Goal: Task Accomplishment & Management: Complete application form

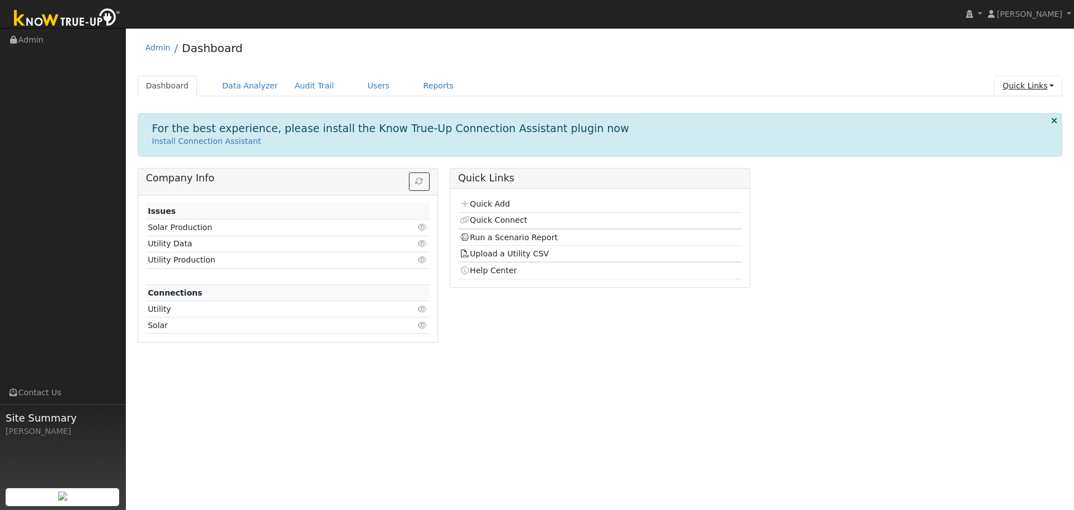
click at [1025, 82] on link "Quick Links" at bounding box center [1028, 86] width 68 height 21
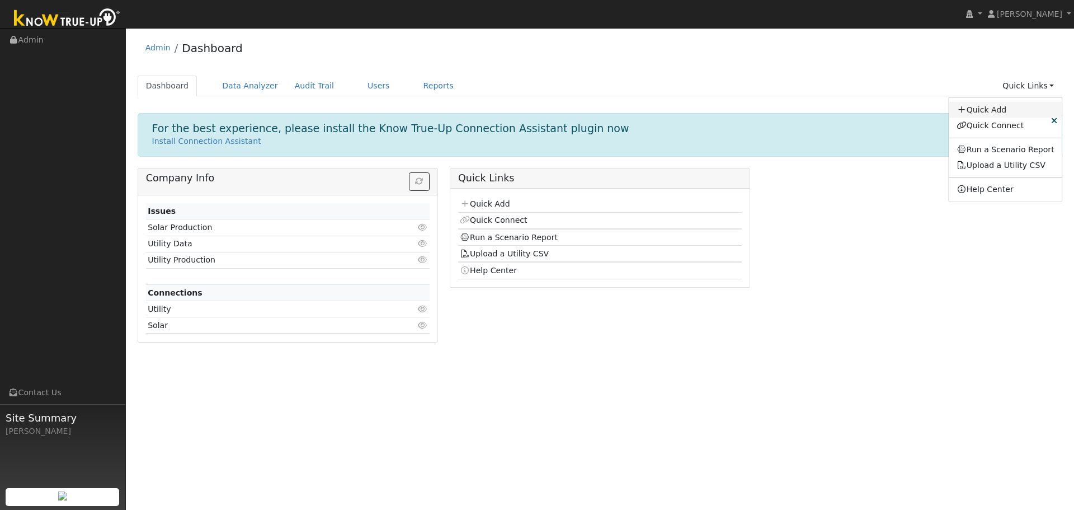
click at [1007, 106] on link "Quick Add" at bounding box center [1006, 110] width 114 height 16
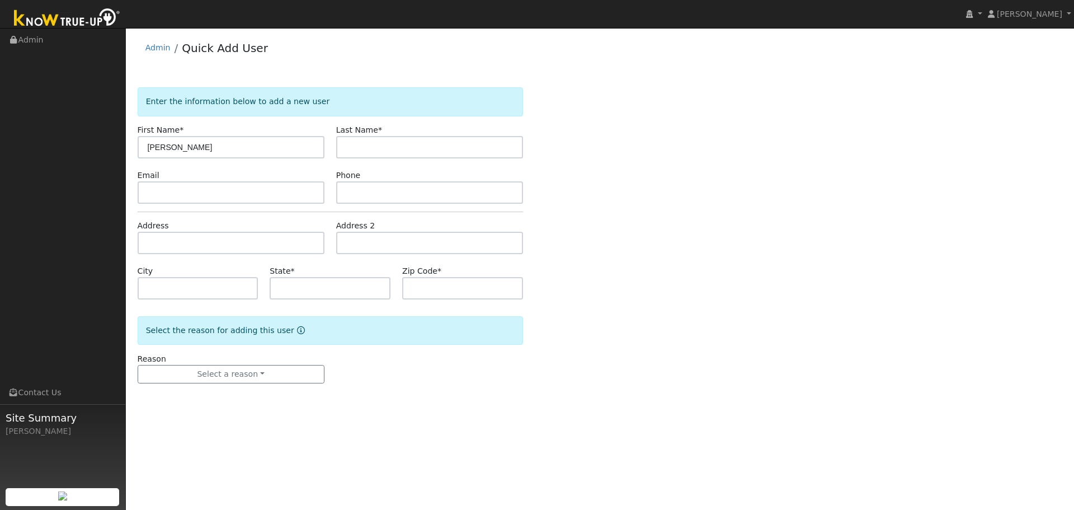
type input "Ian Iwane"
paste input "[PERSON_NAME]"
click at [359, 142] on input "[PERSON_NAME]" at bounding box center [429, 147] width 187 height 22
type input "Iwane"
click at [233, 144] on input "[PERSON_NAME]" at bounding box center [231, 147] width 187 height 22
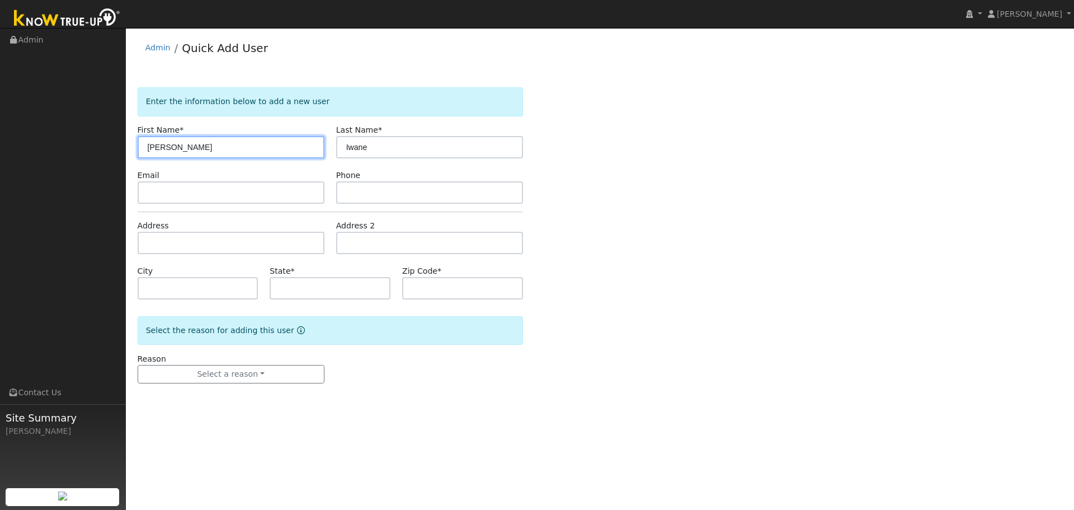
type input "Ian"
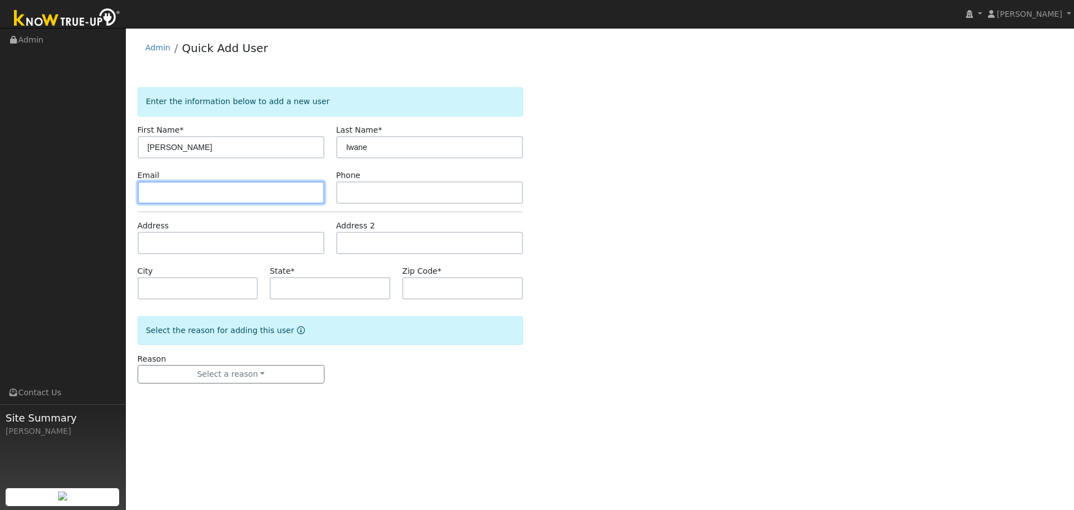
click at [261, 194] on input "text" at bounding box center [231, 192] width 187 height 22
paste input "ianiwandedds@gmail.com"
type input "ianiwandedds@gmail.com"
click at [296, 327] on div "Select the reason for adding this user" at bounding box center [331, 330] width 386 height 29
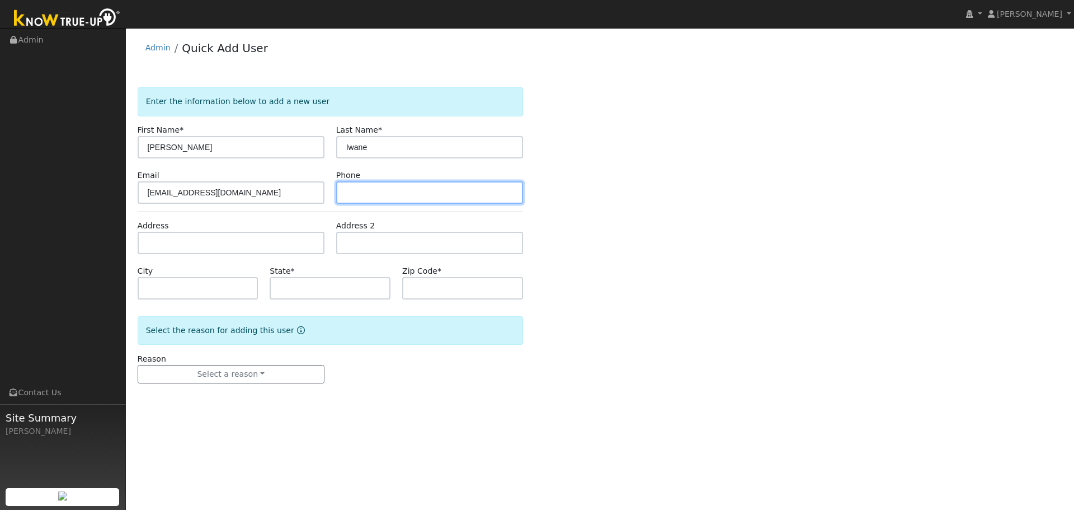
click at [390, 193] on input "text" at bounding box center [429, 192] width 187 height 22
paste input "415 845 0217"
type input "415 845 0217"
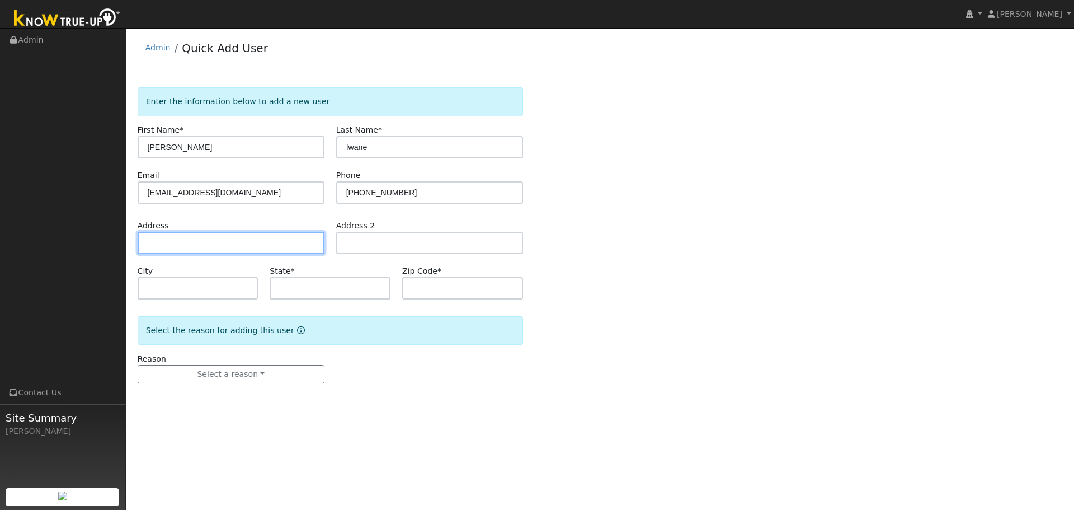
click at [226, 243] on input "text" at bounding box center [231, 243] width 187 height 22
paste input "10102 San Pablo Ave"
type input "10102 San Pablo Avenue"
type input "El Cerrito"
type input "CA"
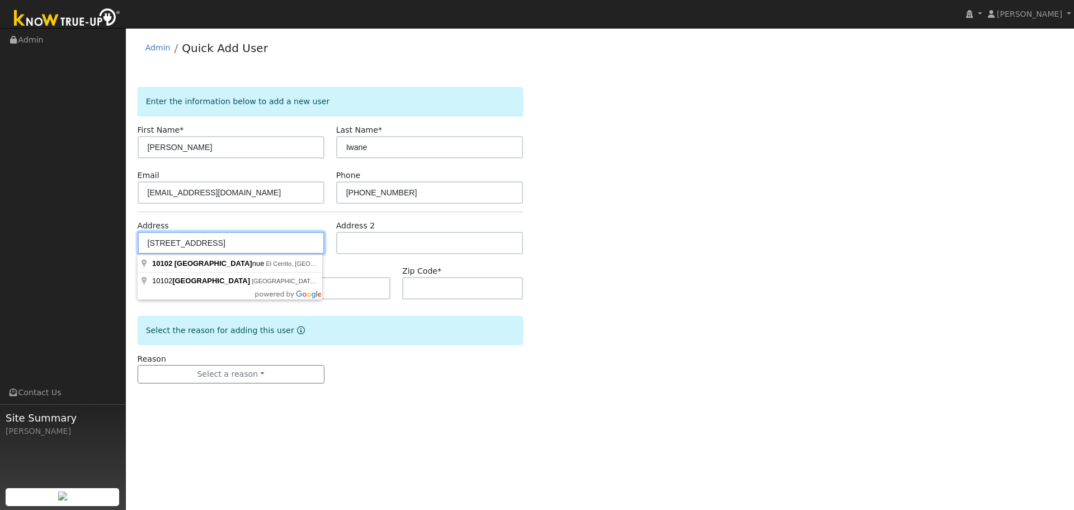
type input "94530"
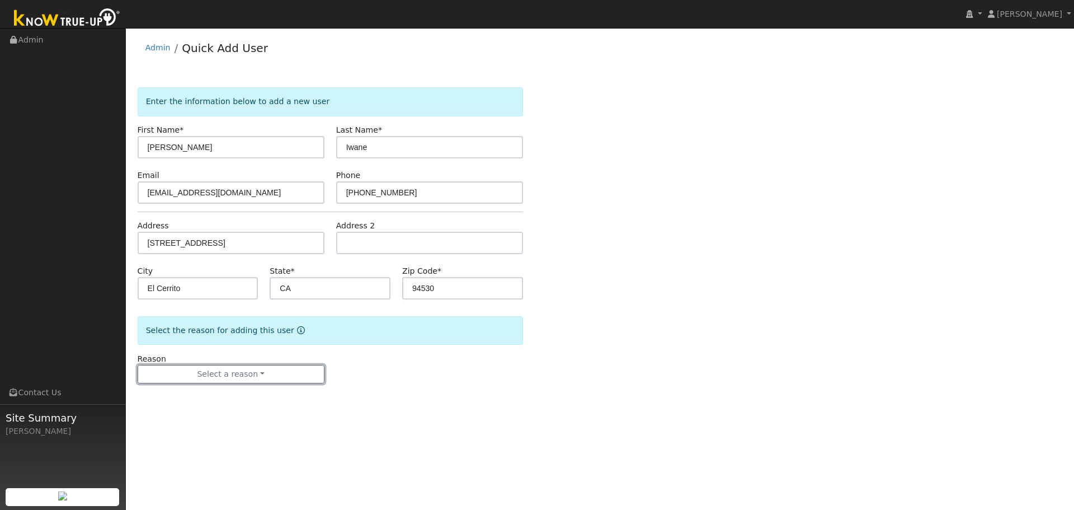
drag, startPoint x: 288, startPoint y: 375, endPoint x: 281, endPoint y: 387, distance: 13.0
click at [287, 375] on button "Select a reason" at bounding box center [231, 374] width 187 height 19
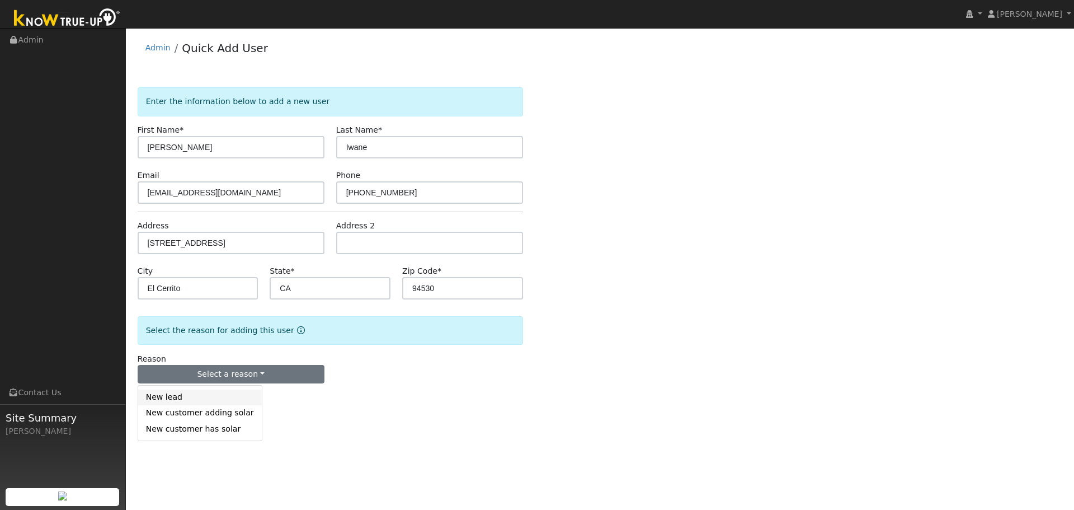
click at [204, 394] on link "New lead" at bounding box center [200, 397] width 124 height 16
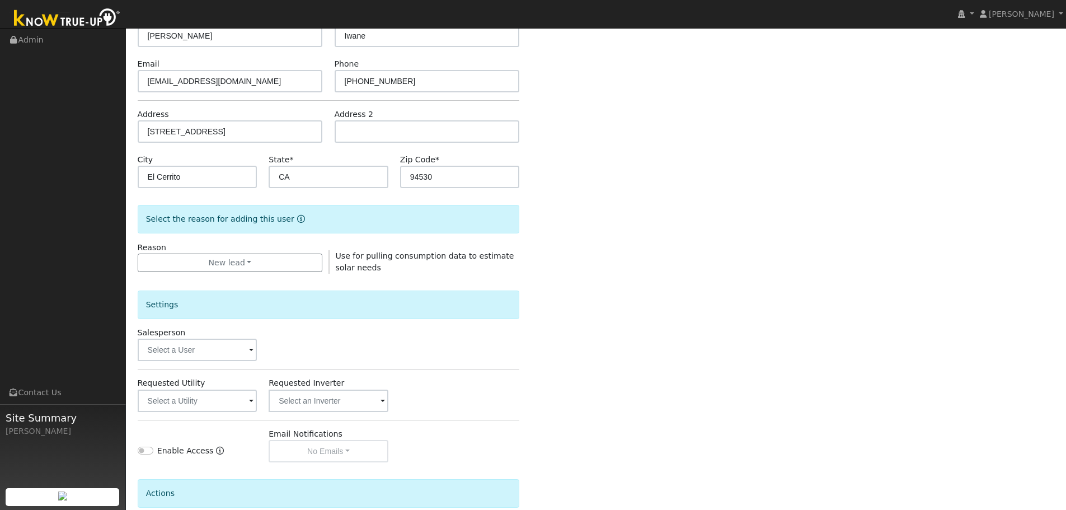
scroll to position [112, 0]
click at [205, 349] on input "text" at bounding box center [198, 349] width 120 height 22
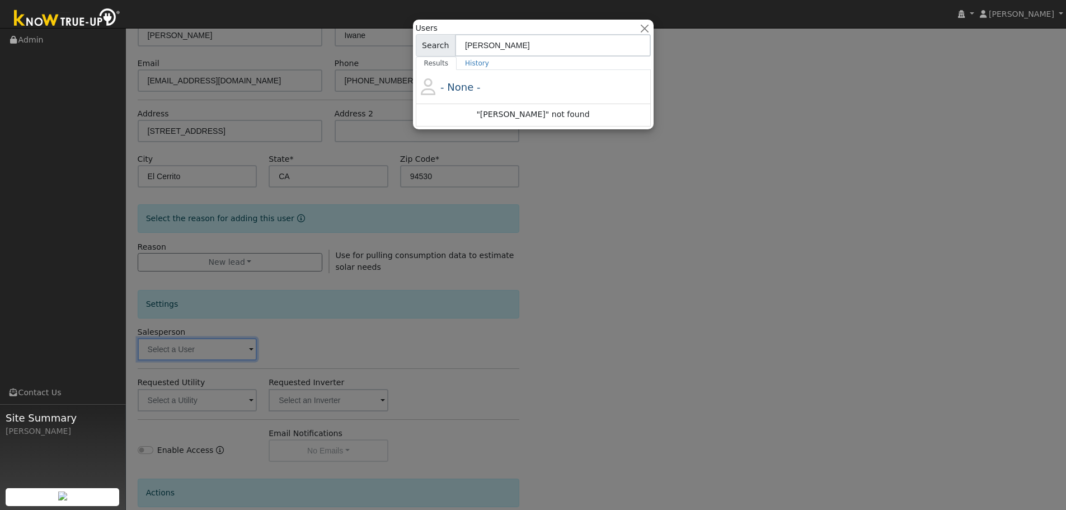
click at [443, 45] on div "Search david" at bounding box center [533, 45] width 235 height 22
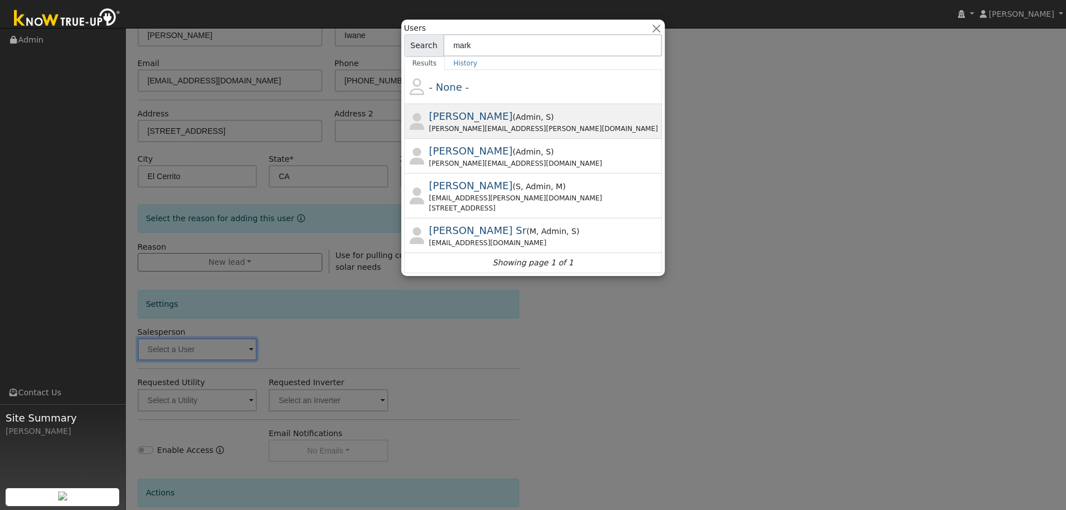
type input "mark"
click at [570, 119] on div "Mark Harlow ( Admin , S ) Mark.harlow@ambrosesolar.com" at bounding box center [544, 121] width 231 height 25
type input "[PERSON_NAME]"
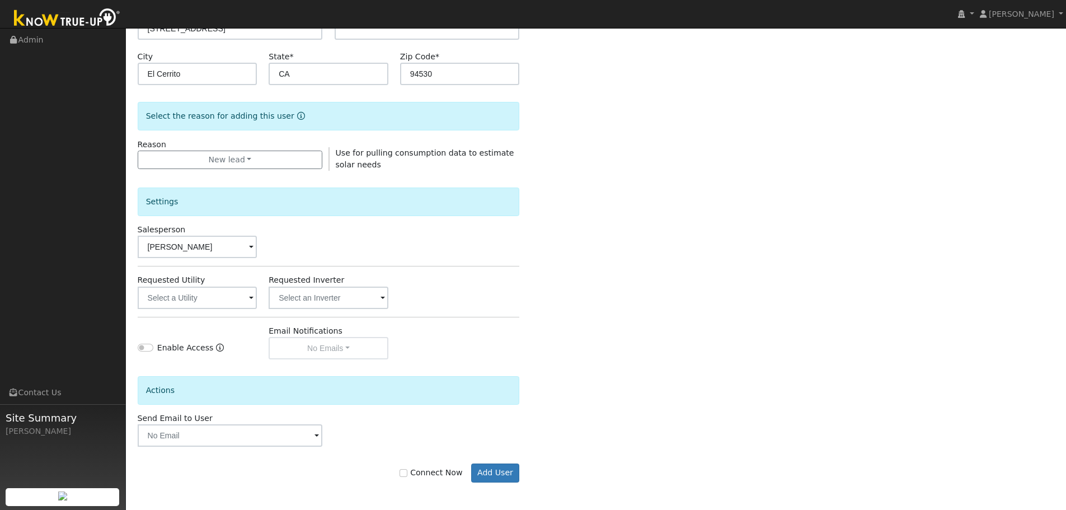
scroll to position [215, 0]
click at [227, 298] on input "text" at bounding box center [198, 297] width 120 height 22
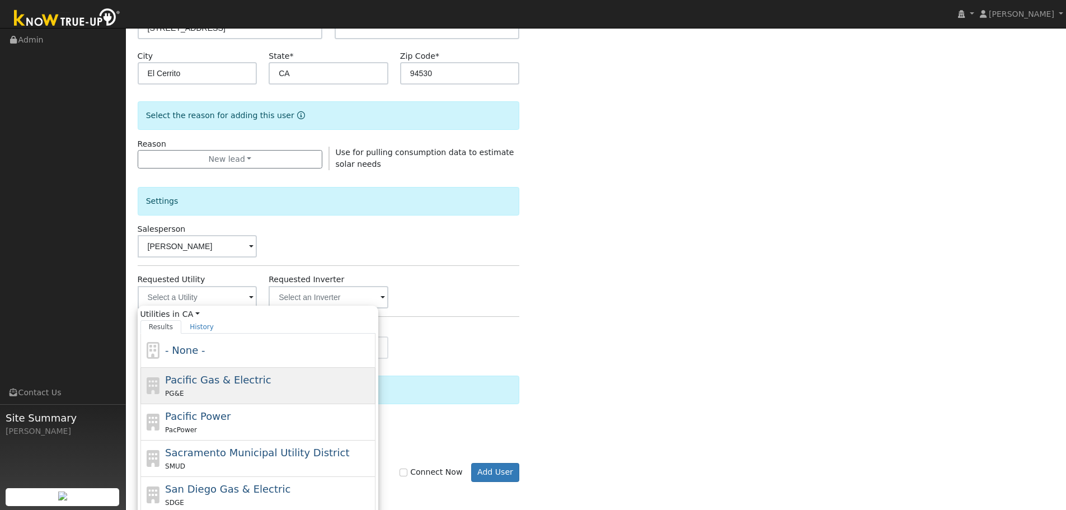
click at [233, 375] on span "Pacific Gas & Electric" at bounding box center [218, 380] width 106 height 12
type input "Pacific Gas & Electric"
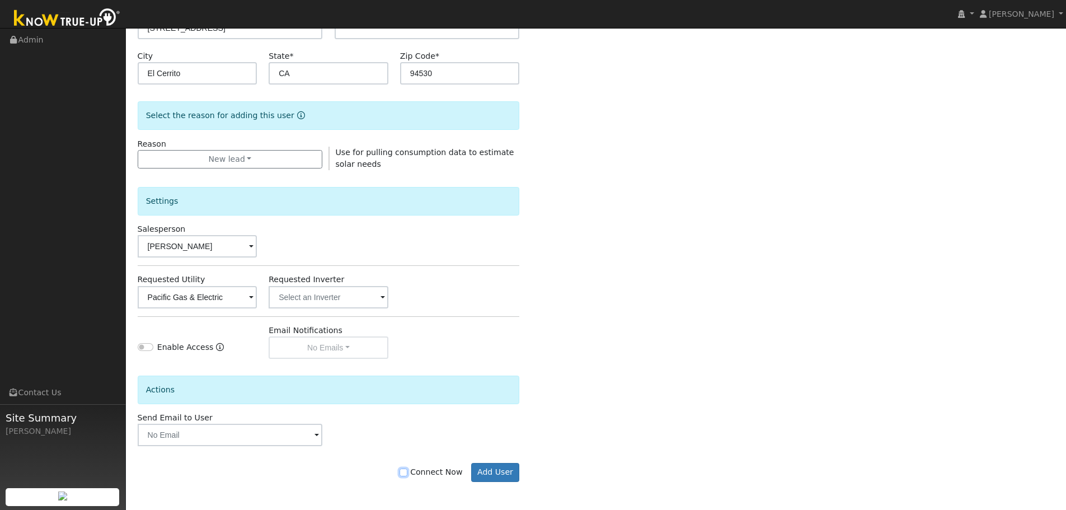
click at [407, 470] on input "Connect Now" at bounding box center [403, 472] width 8 height 8
checkbox input "true"
click at [513, 472] on button "Add User" at bounding box center [495, 472] width 49 height 19
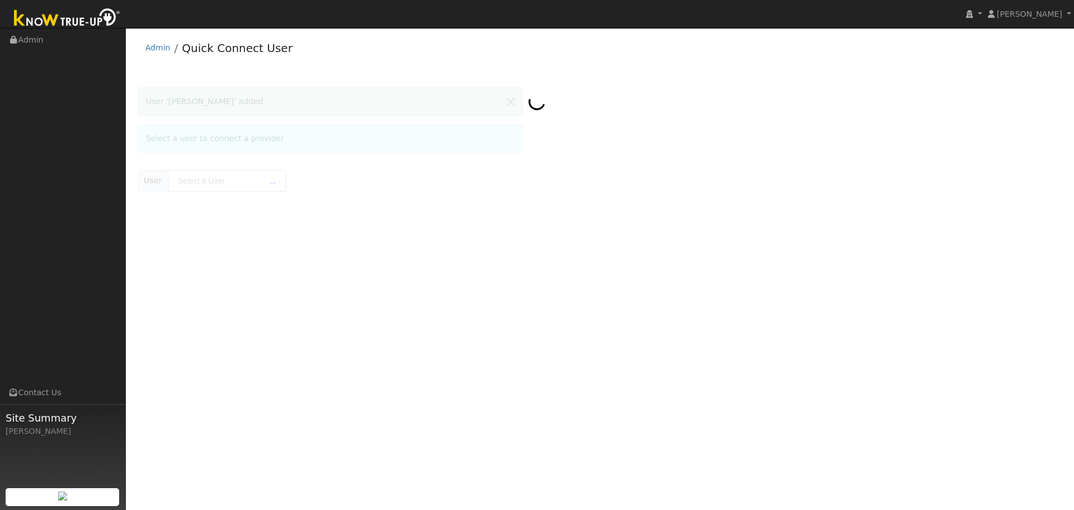
type input "[PERSON_NAME]"
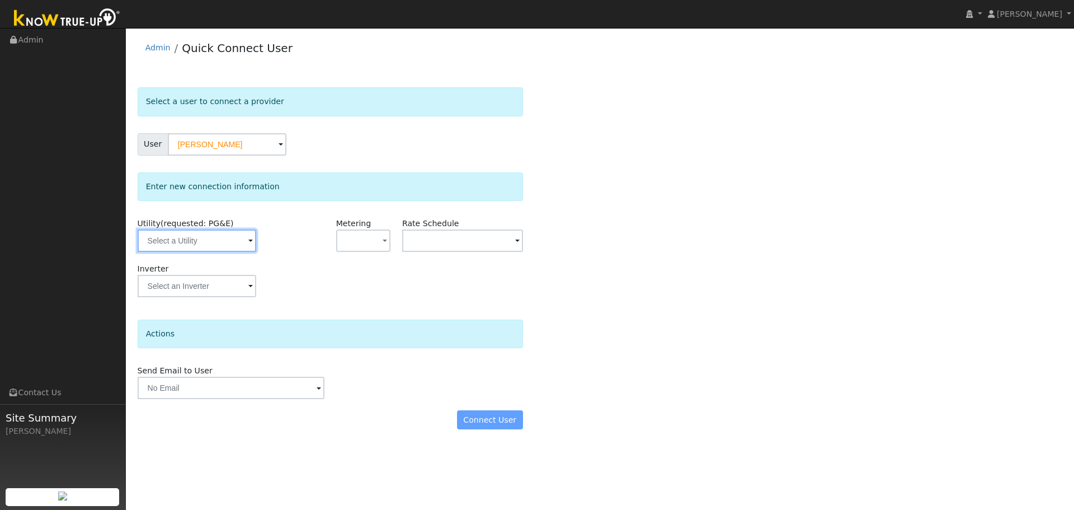
click at [194, 242] on input "text" at bounding box center [197, 240] width 119 height 22
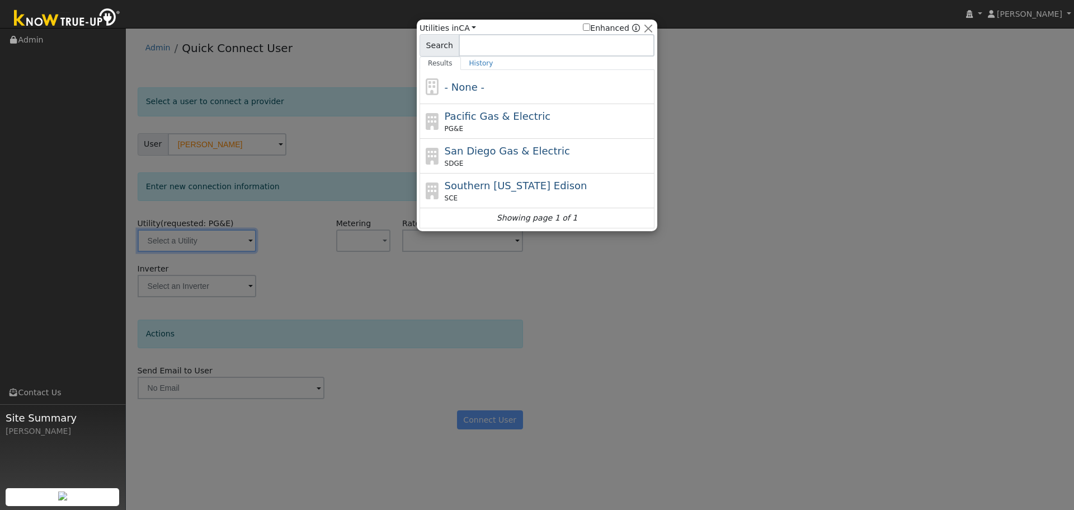
click at [597, 111] on div "Pacific Gas & Electric PG&E" at bounding box center [549, 121] width 208 height 25
type input "PG&E"
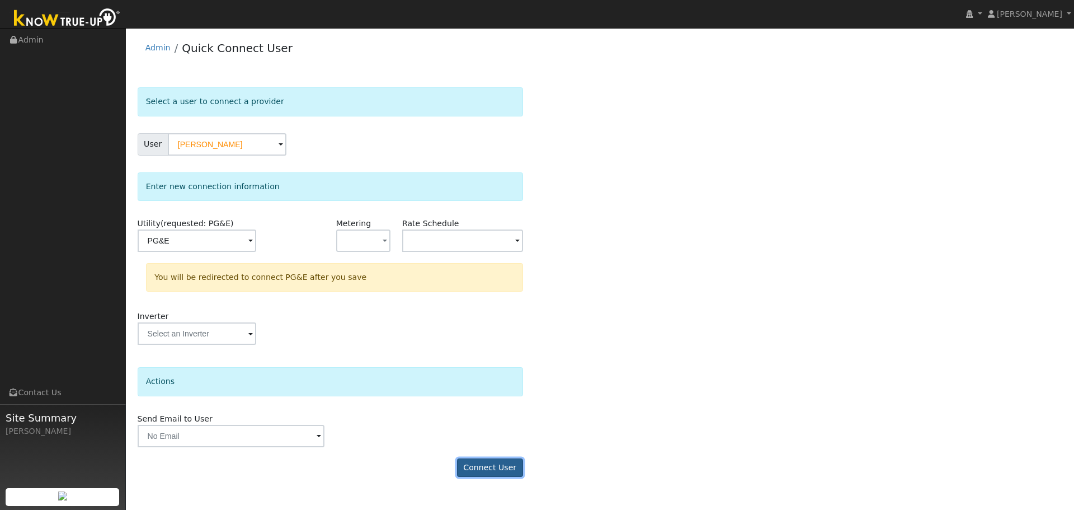
click at [487, 470] on button "Connect User" at bounding box center [490, 467] width 66 height 19
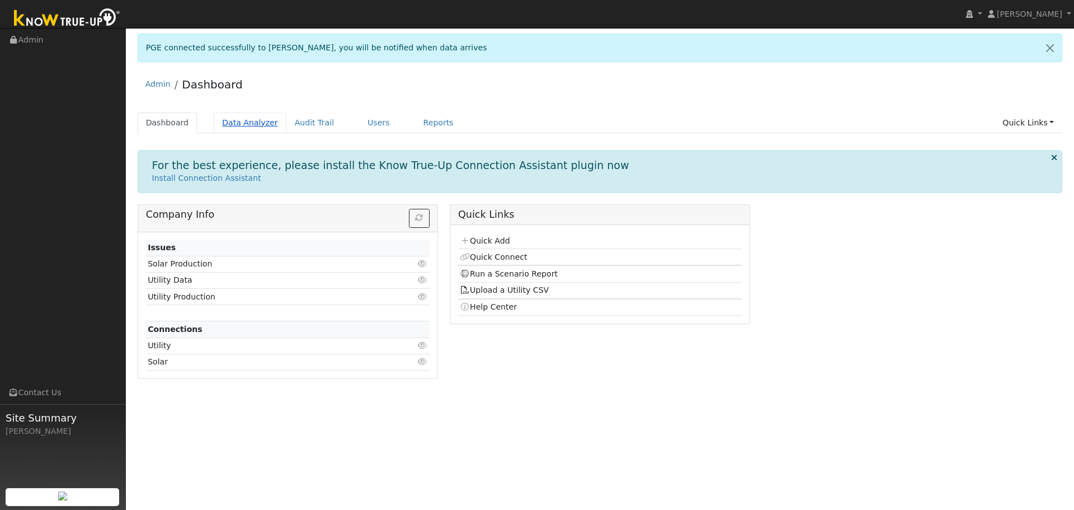
click at [245, 118] on link "Data Analyzer" at bounding box center [250, 122] width 73 height 21
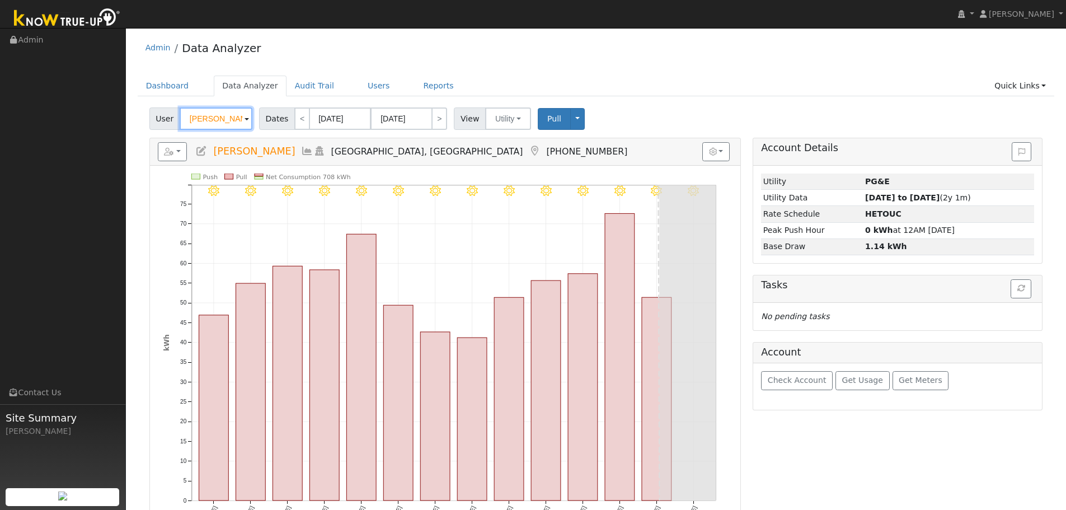
click at [220, 116] on input "[PERSON_NAME]" at bounding box center [216, 118] width 73 height 22
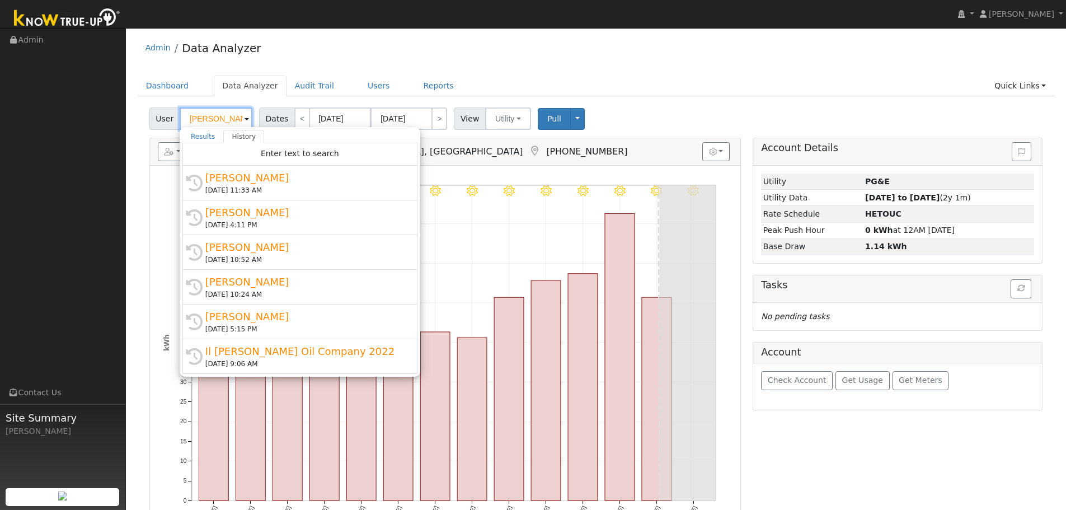
paste input "[STREET_ADDRESS]"
type input "[STREET_ADDRESS]"
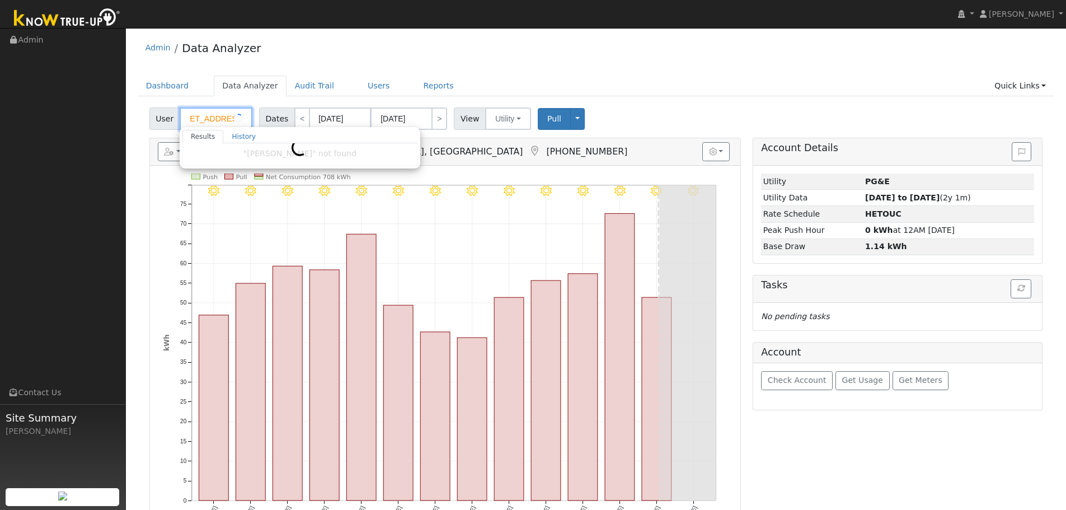
click at [228, 116] on input "[STREET_ADDRESS]" at bounding box center [216, 118] width 73 height 22
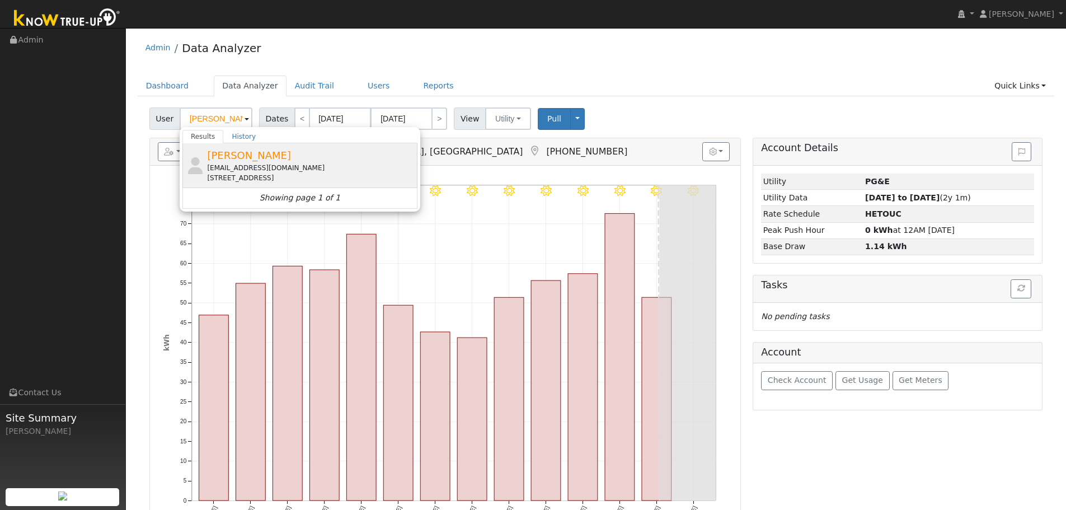
click at [265, 168] on div "[EMAIL_ADDRESS][DOMAIN_NAME]" at bounding box center [311, 168] width 208 height 10
type input "[PERSON_NAME]"
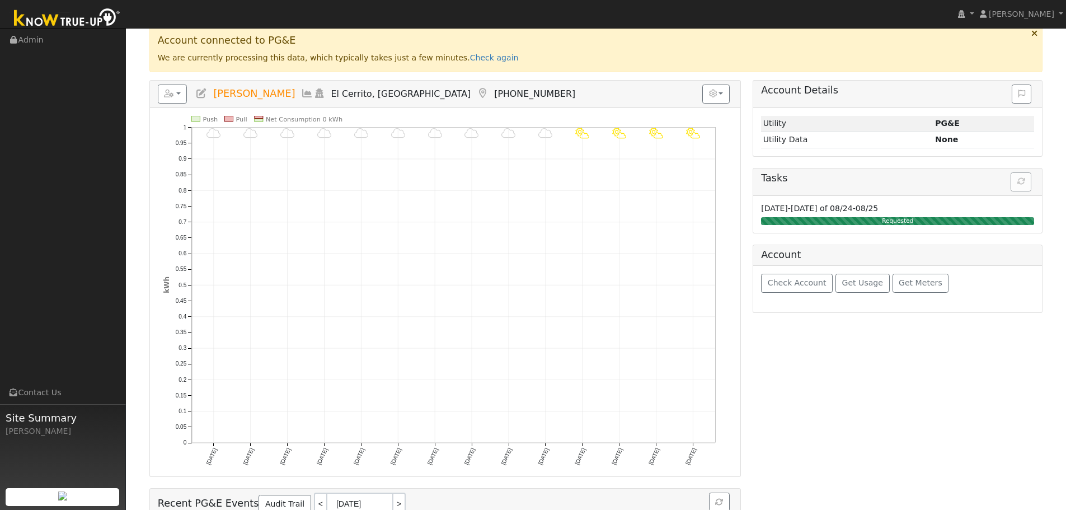
scroll to position [56, 0]
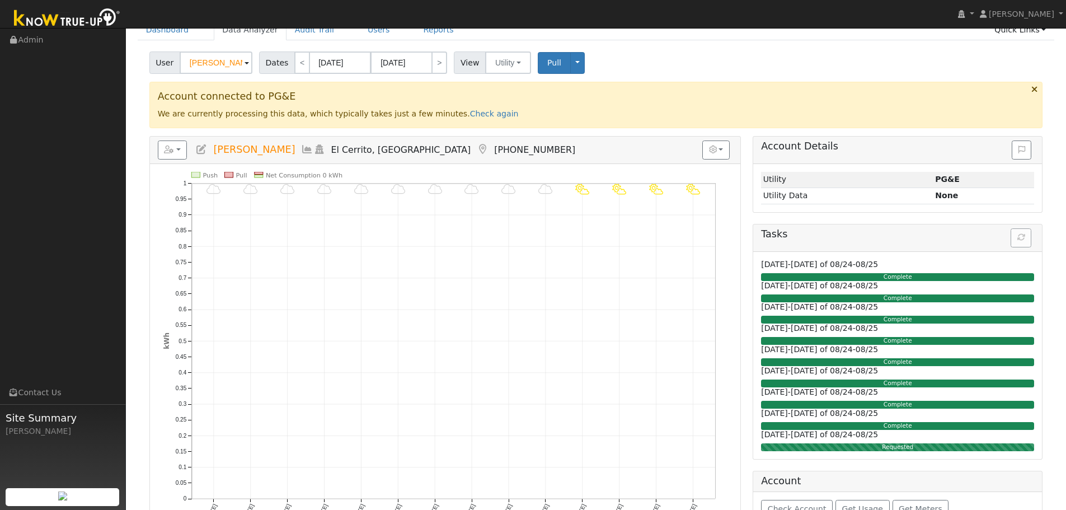
click at [457, 120] on div "Account connected to PG&E We are currently processing this data, which typicall…" at bounding box center [596, 105] width 894 height 46
click at [470, 114] on link "Check again" at bounding box center [494, 113] width 49 height 9
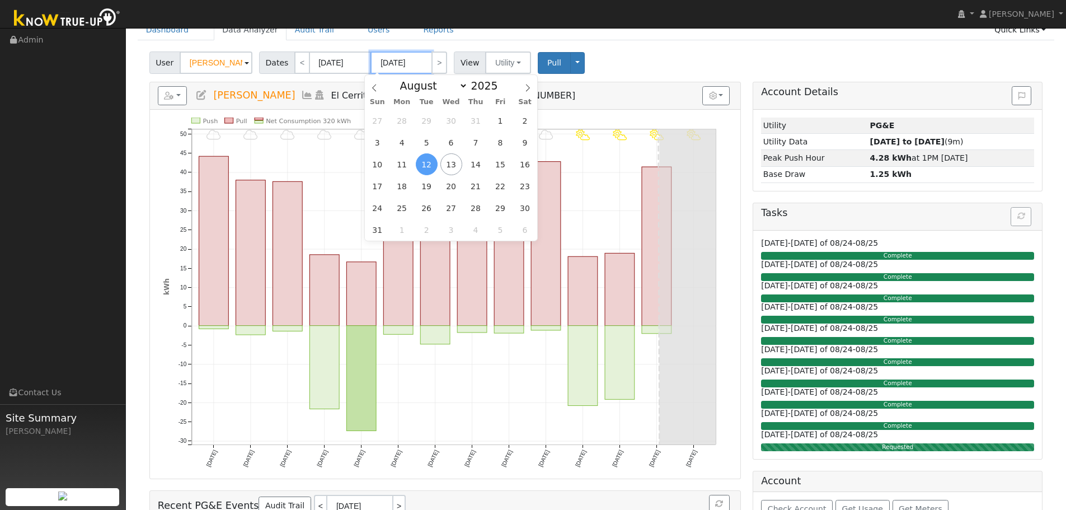
click at [395, 59] on input "[DATE]" at bounding box center [401, 62] width 62 height 22
click at [405, 163] on span "11" at bounding box center [402, 164] width 22 height 22
type input "[DATE]"
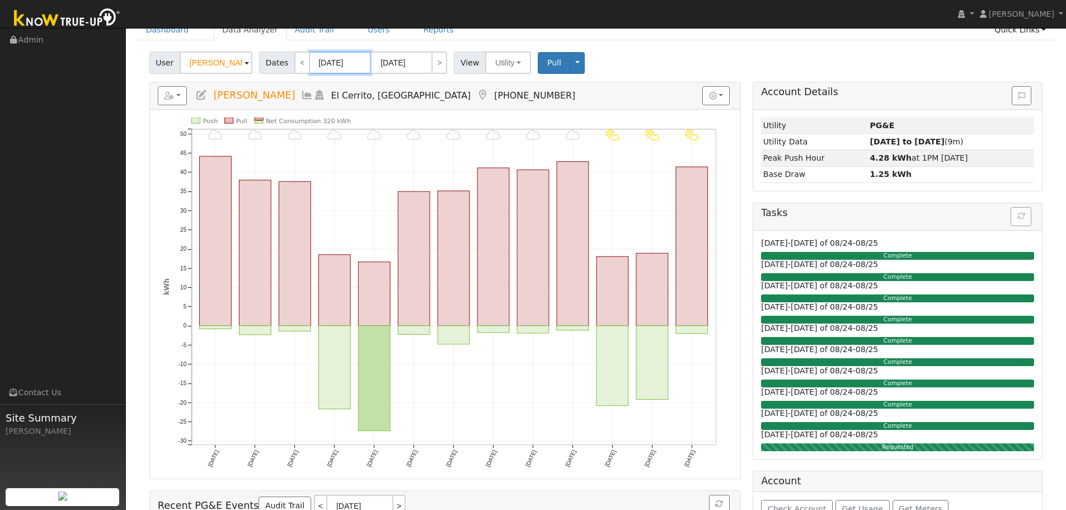
click at [321, 63] on input "[DATE]" at bounding box center [340, 62] width 62 height 22
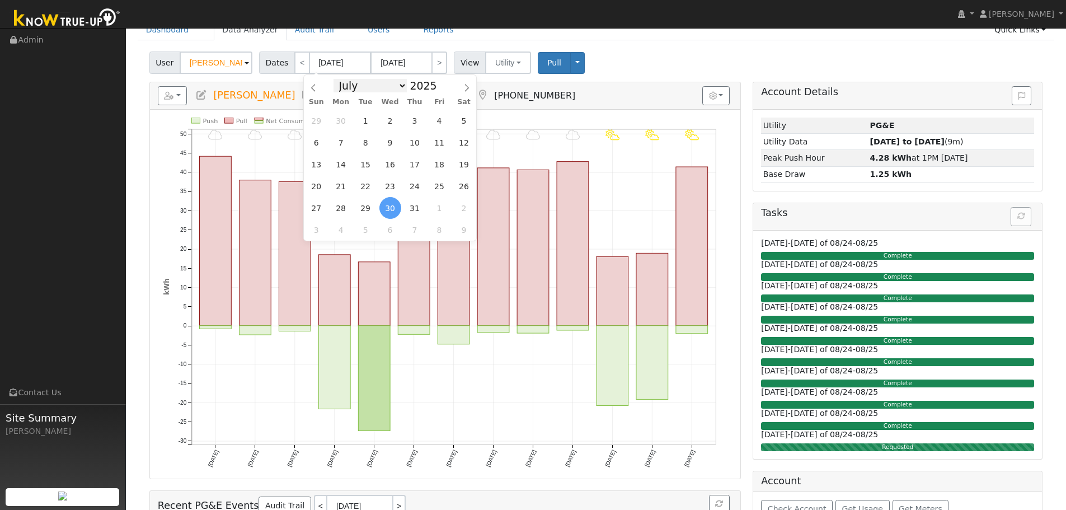
click at [375, 90] on select "January February March April May June July August September October November De…" at bounding box center [369, 85] width 73 height 13
select select "7"
click at [342, 79] on select "January February March April May June July August September October November De…" at bounding box center [369, 85] width 73 height 13
click at [339, 164] on span "11" at bounding box center [341, 164] width 22 height 22
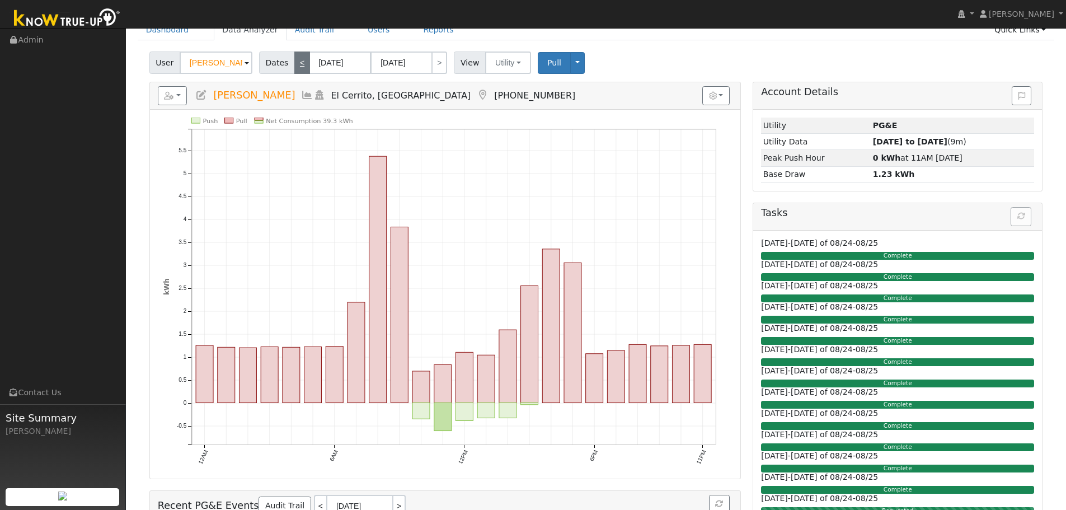
click at [295, 59] on link "<" at bounding box center [302, 62] width 16 height 22
type input "[DATE]"
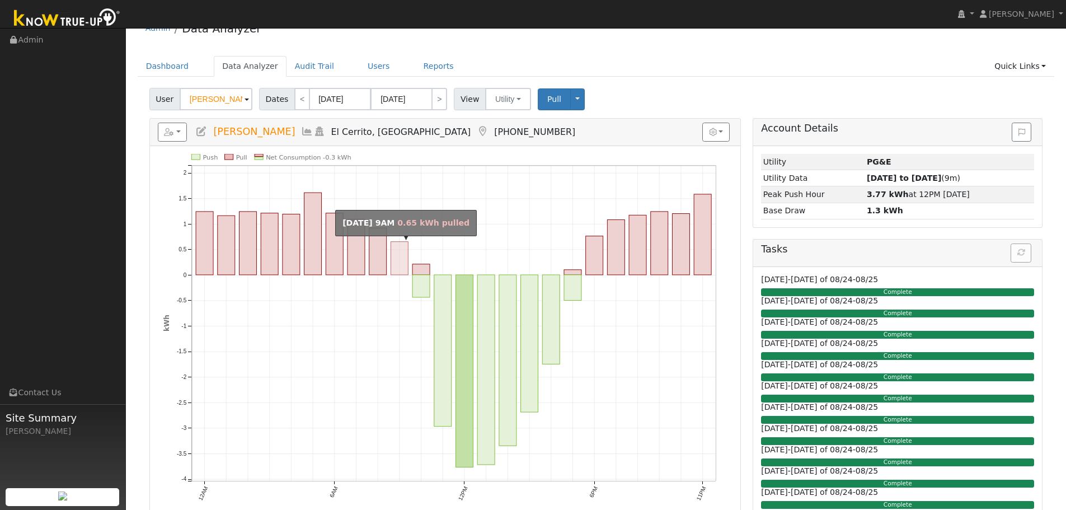
scroll to position [0, 0]
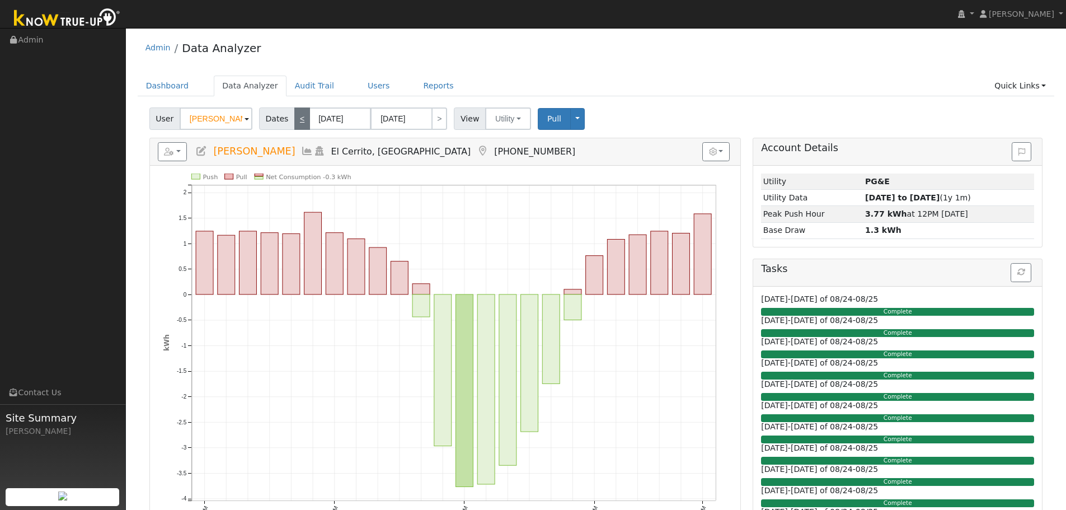
click at [299, 126] on link "<" at bounding box center [302, 118] width 16 height 22
type input "[DATE]"
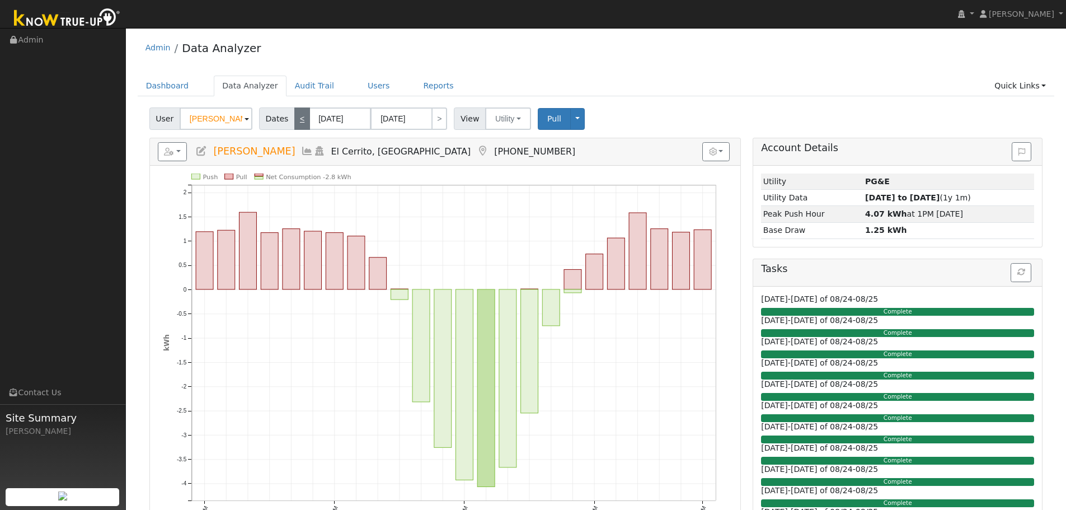
click at [299, 126] on link "<" at bounding box center [302, 118] width 16 height 22
type input "[DATE]"
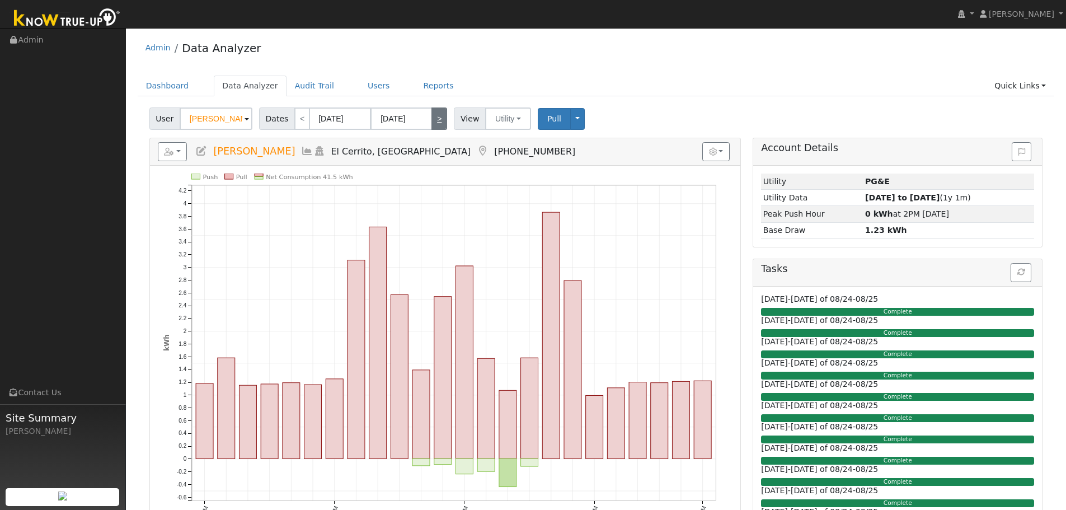
click at [434, 123] on link ">" at bounding box center [439, 118] width 16 height 22
type input "[DATE]"
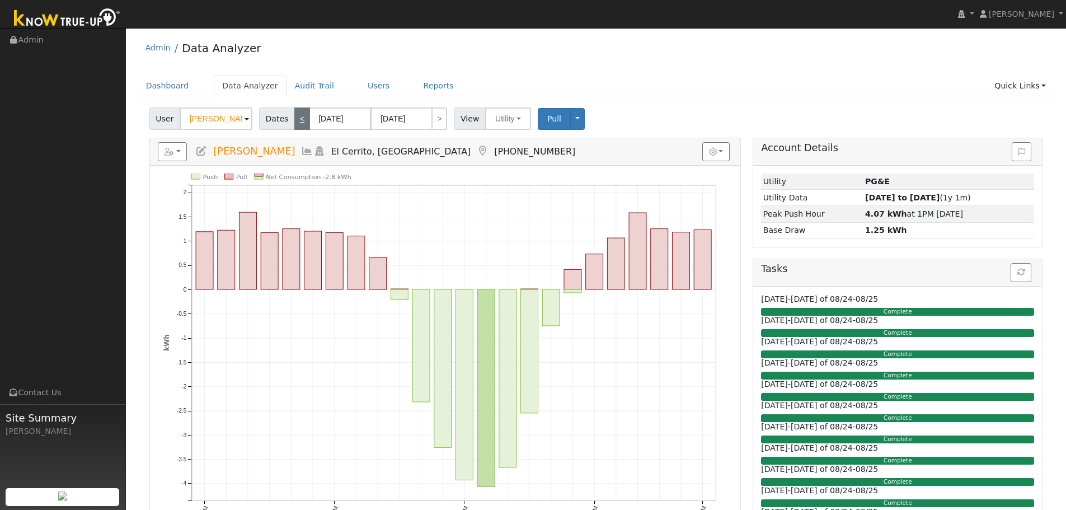
click at [296, 115] on link "<" at bounding box center [302, 118] width 16 height 22
type input "[DATE]"
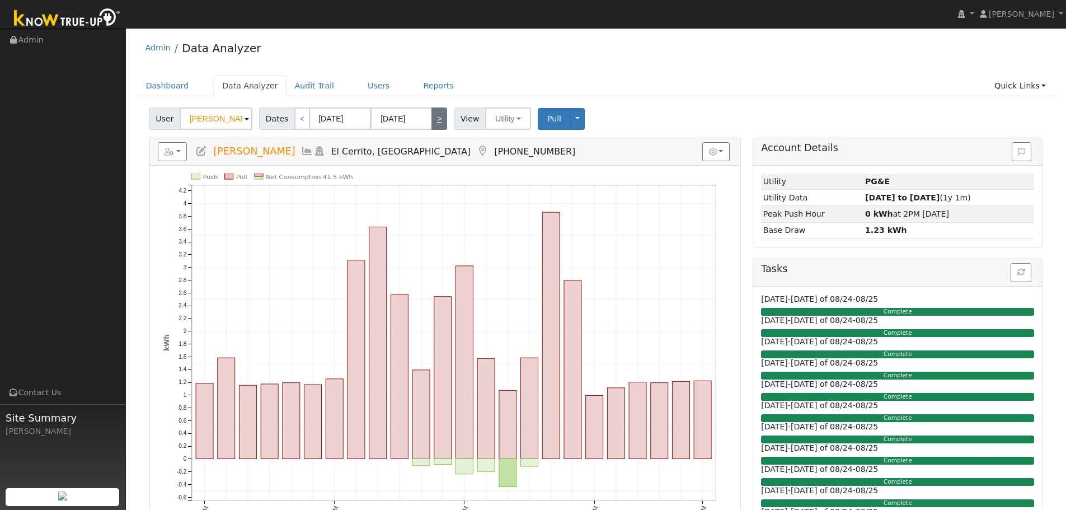
click at [433, 115] on link ">" at bounding box center [439, 118] width 16 height 22
type input "[DATE]"
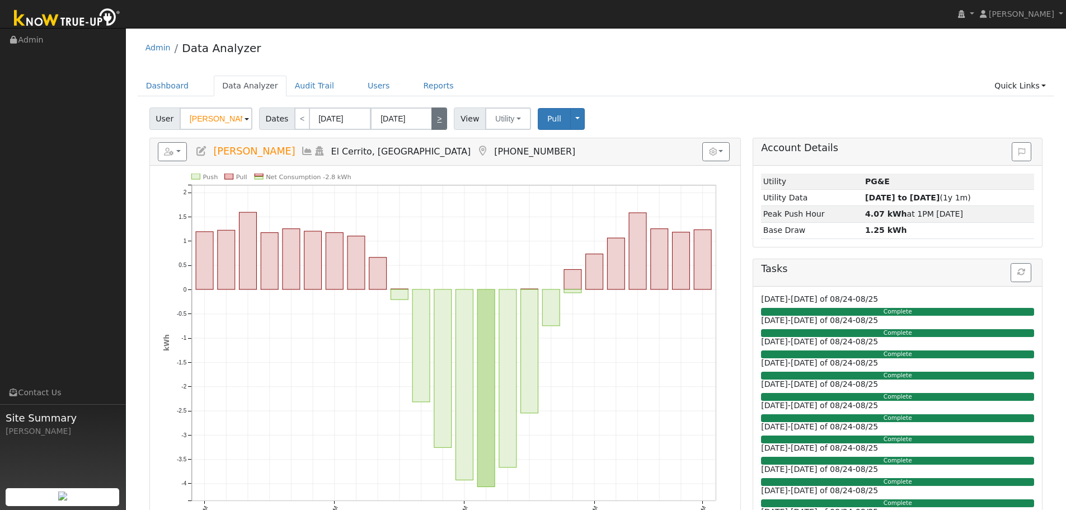
click at [435, 118] on link ">" at bounding box center [439, 118] width 16 height 22
type input "[DATE]"
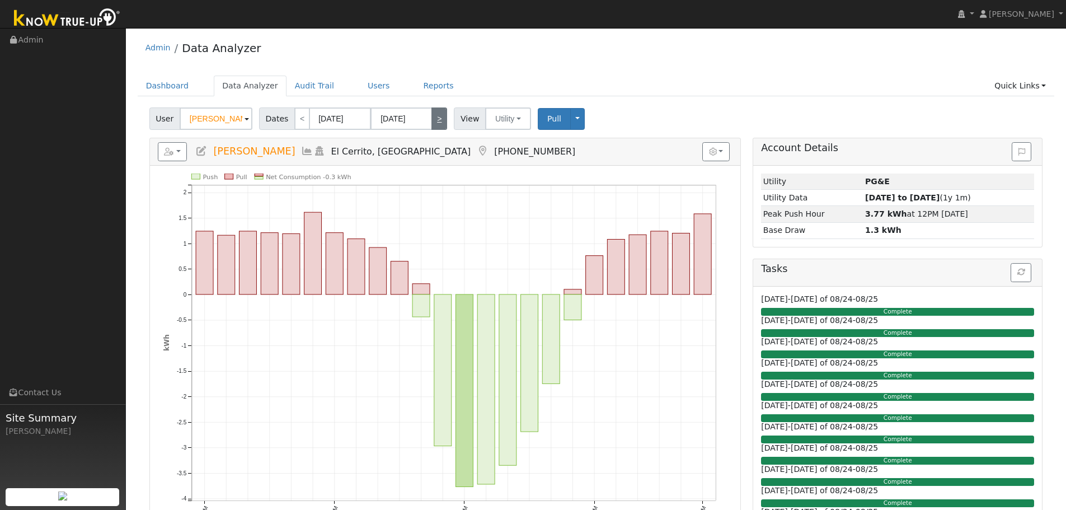
click at [434, 116] on link ">" at bounding box center [439, 118] width 16 height 22
type input "[DATE]"
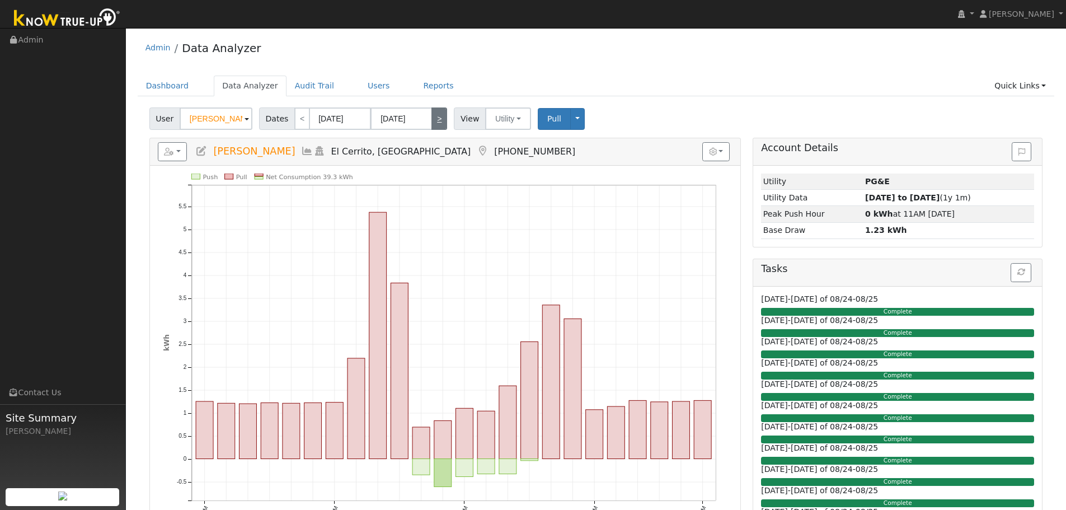
click at [436, 115] on link ">" at bounding box center [439, 118] width 16 height 22
type input "[DATE]"
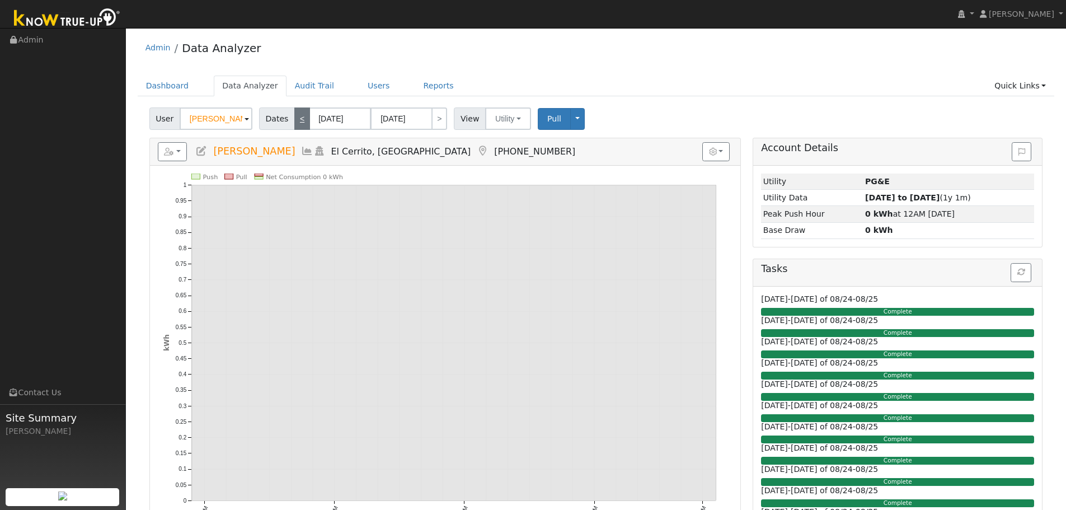
click at [298, 120] on link "<" at bounding box center [302, 118] width 16 height 22
type input "[DATE]"
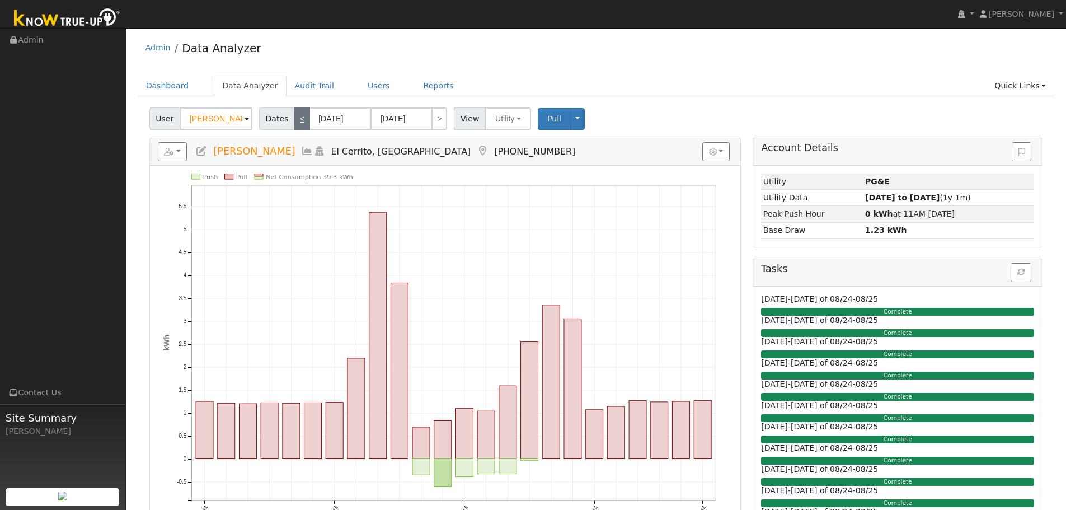
click at [297, 119] on link "<" at bounding box center [302, 118] width 16 height 22
type input "[DATE]"
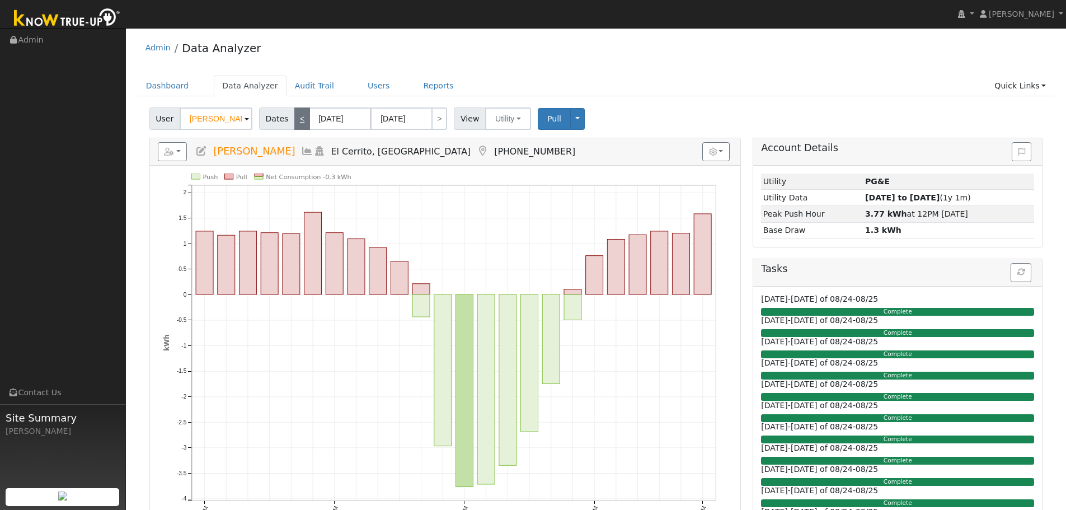
click at [297, 119] on link "<" at bounding box center [302, 118] width 16 height 22
type input "[DATE]"
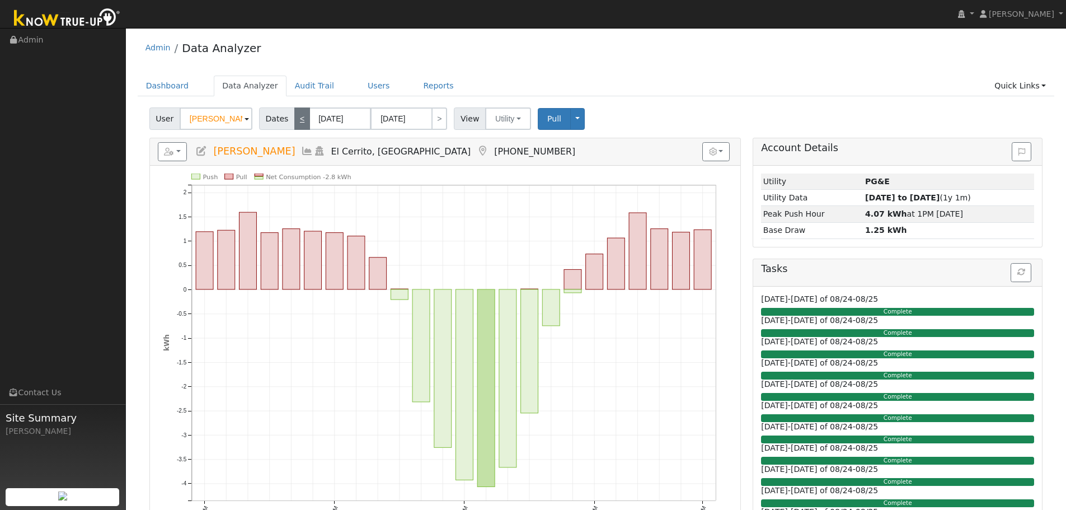
click at [297, 119] on link "<" at bounding box center [302, 118] width 16 height 22
type input "[DATE]"
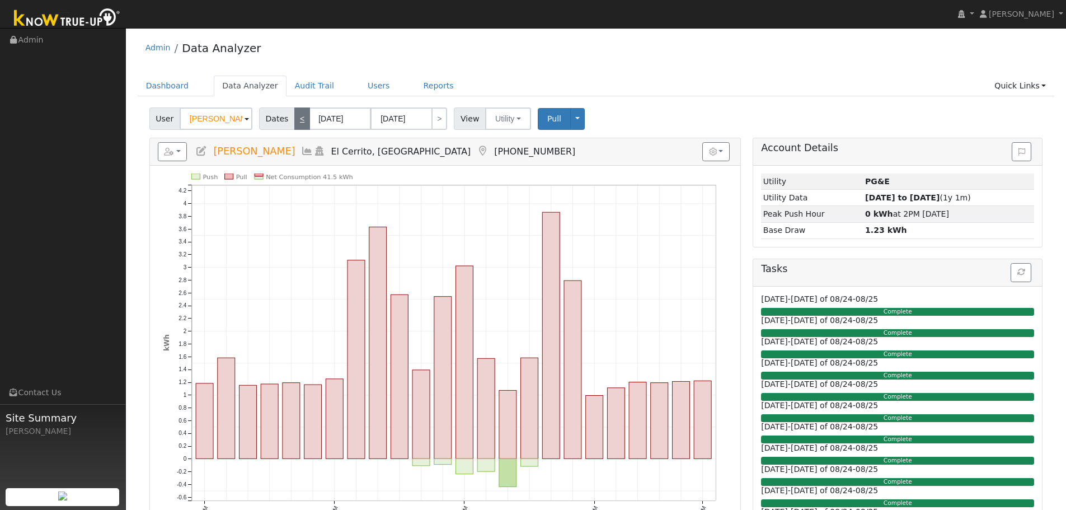
click at [297, 119] on link "<" at bounding box center [302, 118] width 16 height 22
type input "[DATE]"
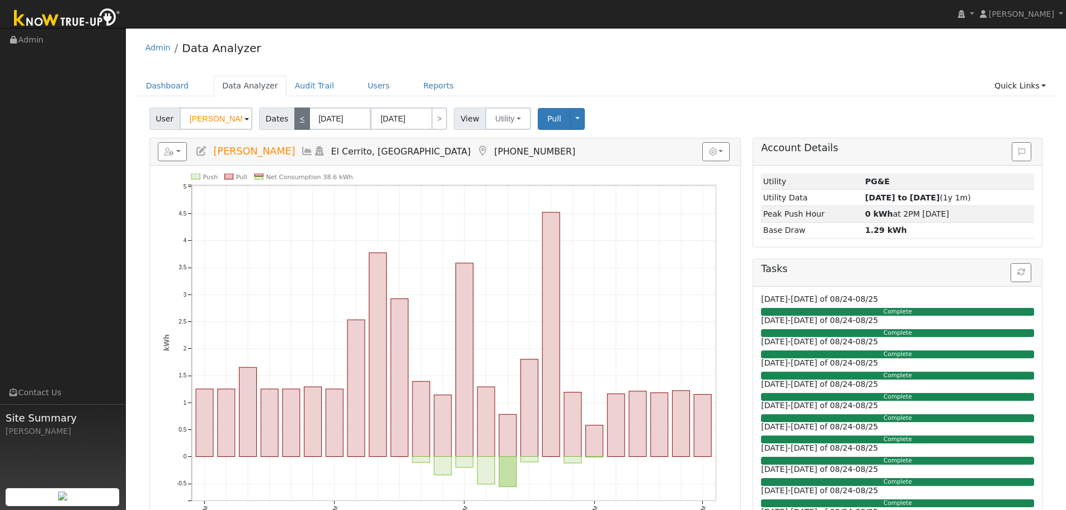
click at [297, 119] on link "<" at bounding box center [302, 118] width 16 height 22
type input "[DATE]"
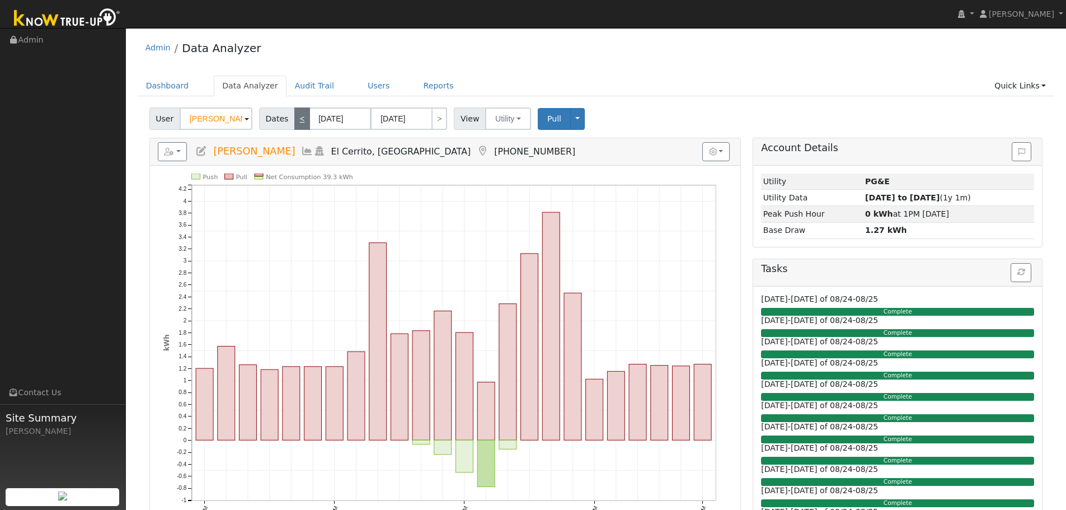
click at [297, 119] on link "<" at bounding box center [302, 118] width 16 height 22
type input "[DATE]"
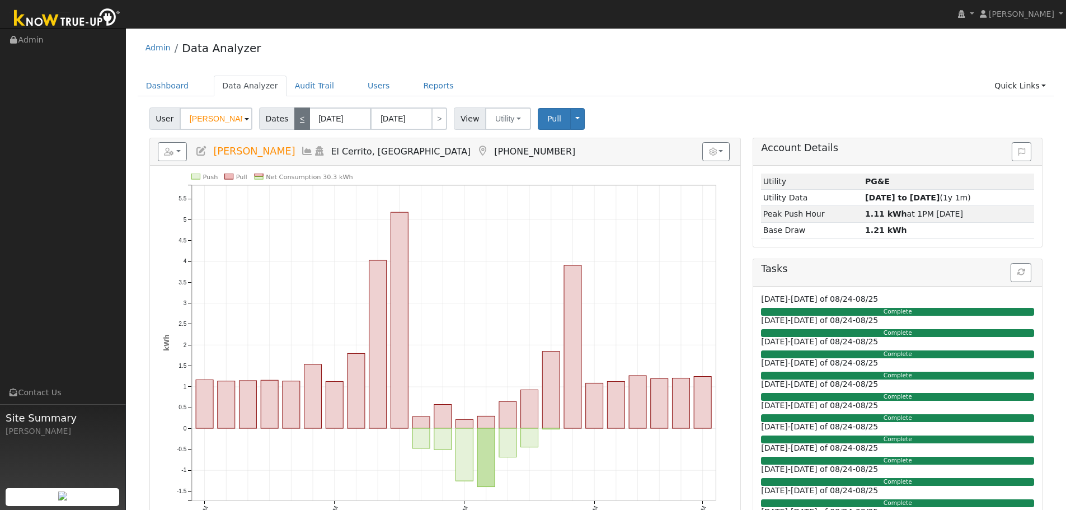
click at [297, 119] on link "<" at bounding box center [302, 118] width 16 height 22
type input "[DATE]"
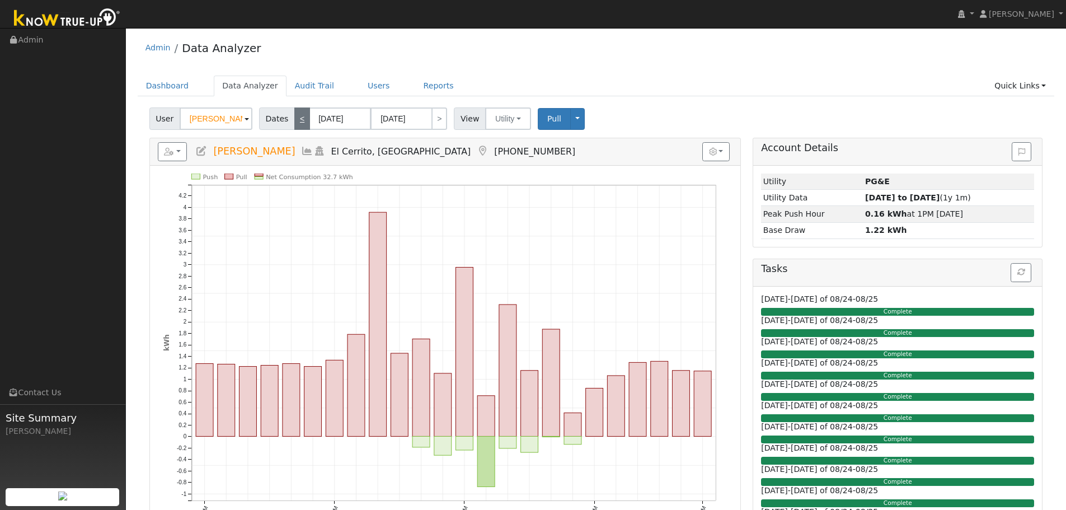
click at [297, 119] on link "<" at bounding box center [302, 118] width 16 height 22
type input "[DATE]"
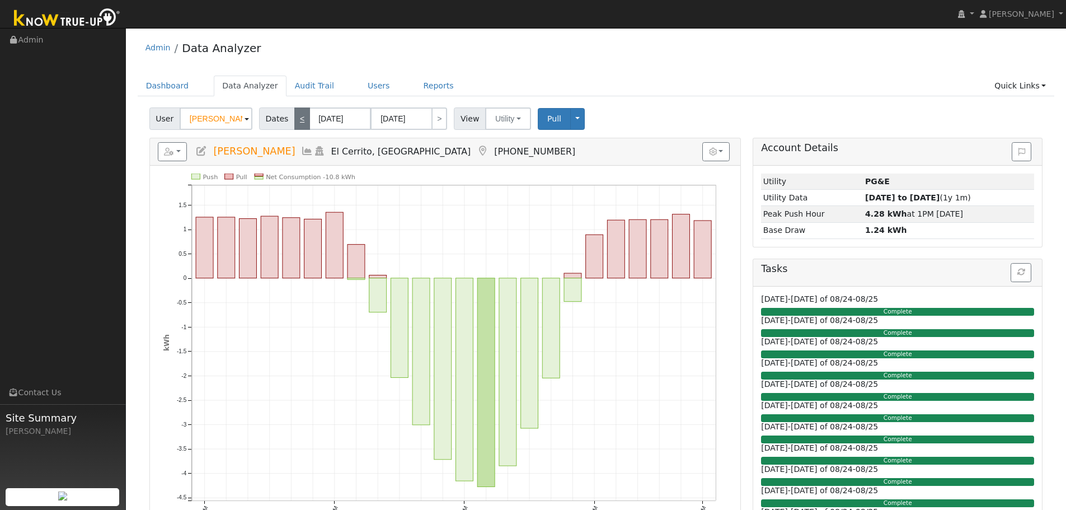
click at [296, 119] on link "<" at bounding box center [302, 118] width 16 height 22
type input "[DATE]"
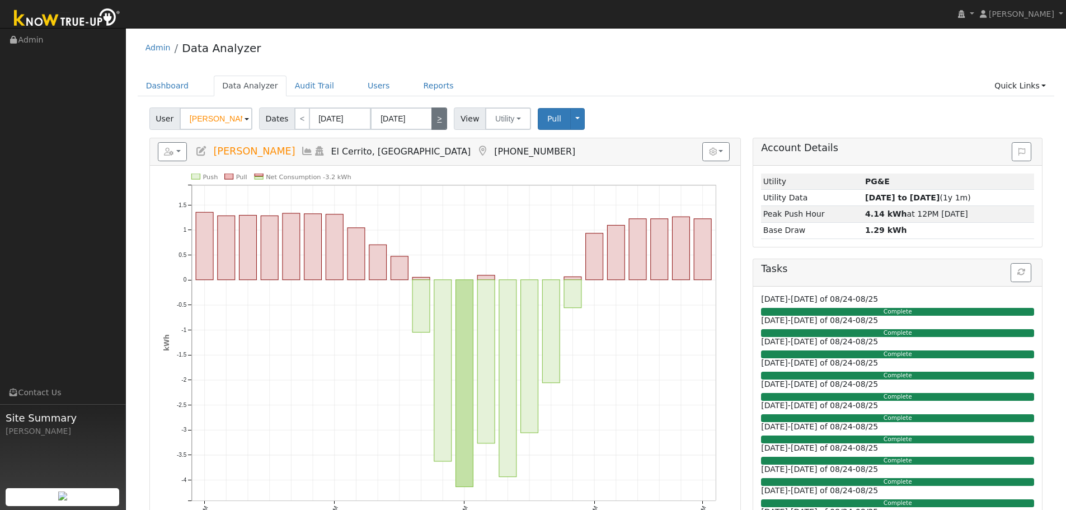
click at [432, 120] on link ">" at bounding box center [439, 118] width 16 height 22
type input "[DATE]"
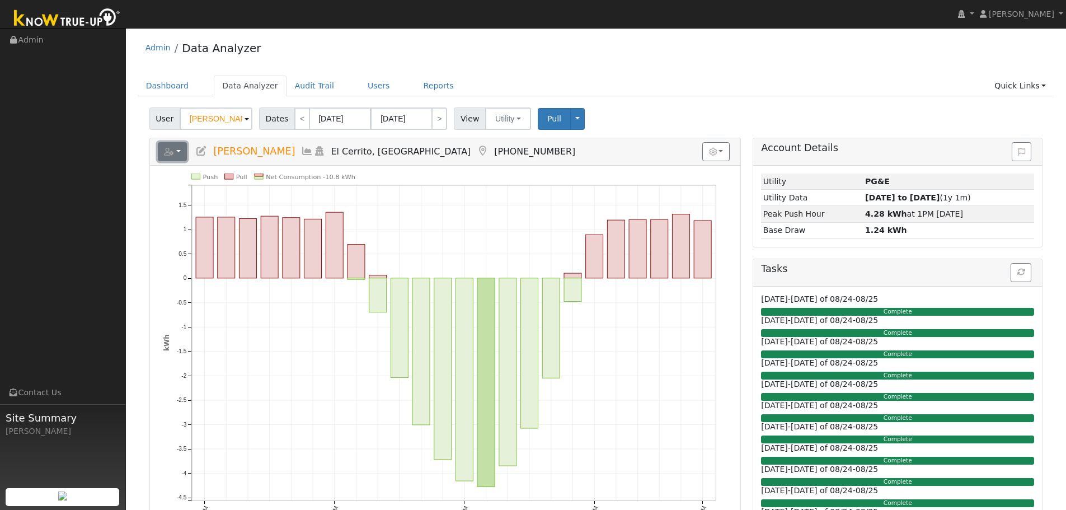
click at [180, 154] on button "button" at bounding box center [173, 151] width 30 height 19
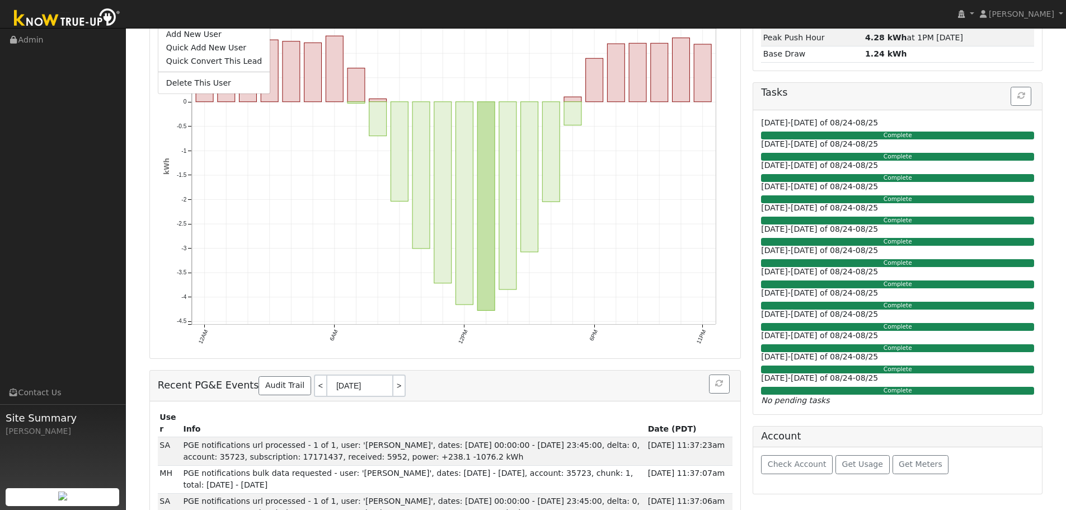
scroll to position [56, 0]
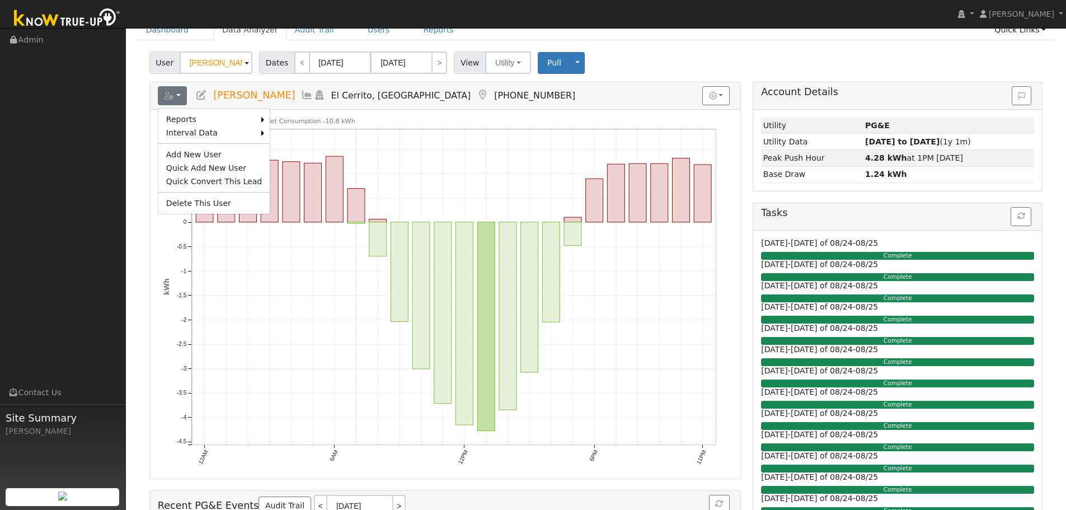
drag, startPoint x: 763, startPoint y: 44, endPoint x: 699, endPoint y: 136, distance: 112.2
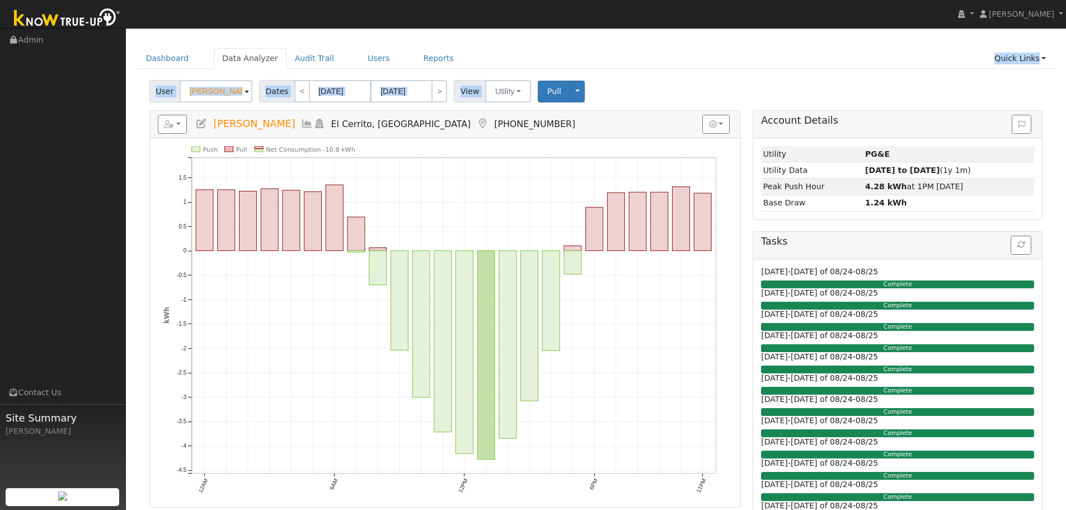
scroll to position [0, 0]
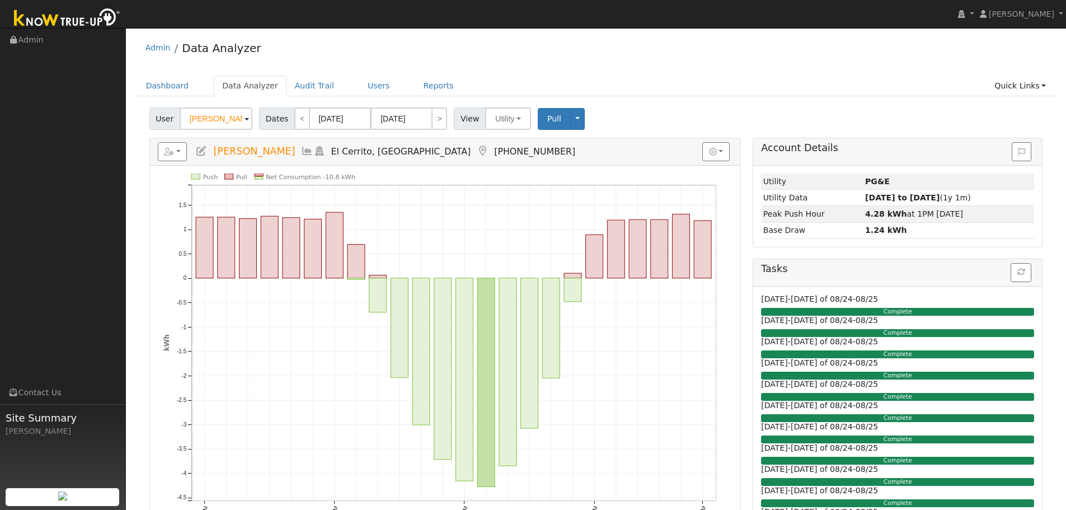
click at [748, 56] on div "Admin Data Analyzer" at bounding box center [596, 51] width 917 height 34
click at [182, 151] on button "button" at bounding box center [173, 151] width 30 height 19
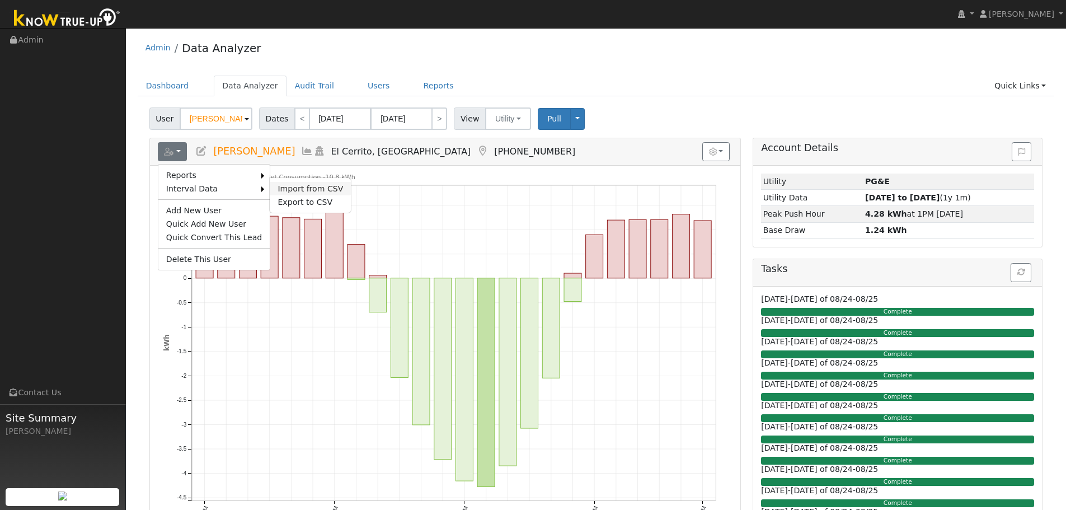
click at [303, 186] on link "Import from CSV" at bounding box center [310, 188] width 81 height 13
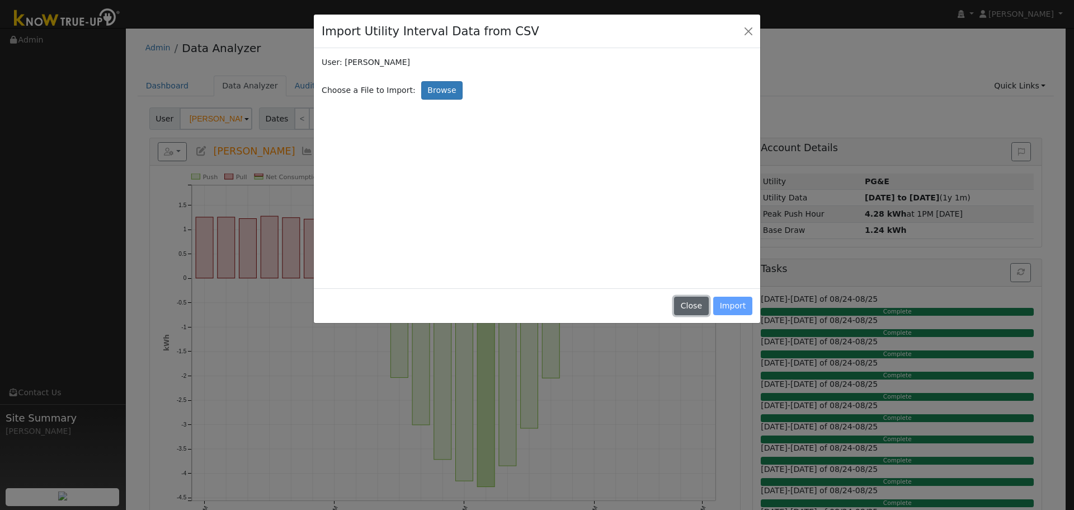
drag, startPoint x: 697, startPoint y: 304, endPoint x: 506, endPoint y: 246, distance: 199.8
click at [697, 304] on button "Close" at bounding box center [691, 306] width 34 height 19
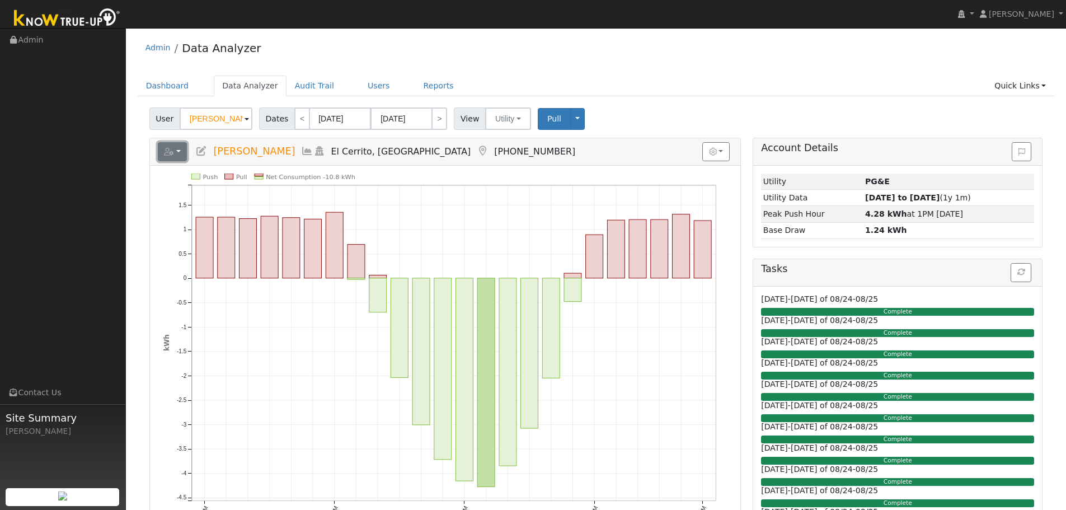
click at [175, 150] on button "button" at bounding box center [173, 151] width 30 height 19
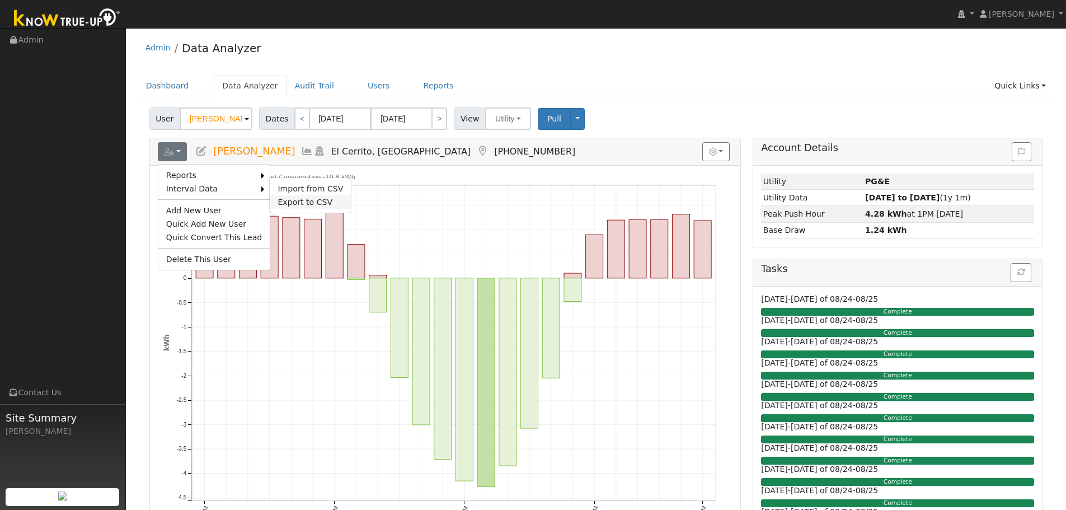
click at [298, 200] on link "Export to CSV" at bounding box center [310, 201] width 81 height 13
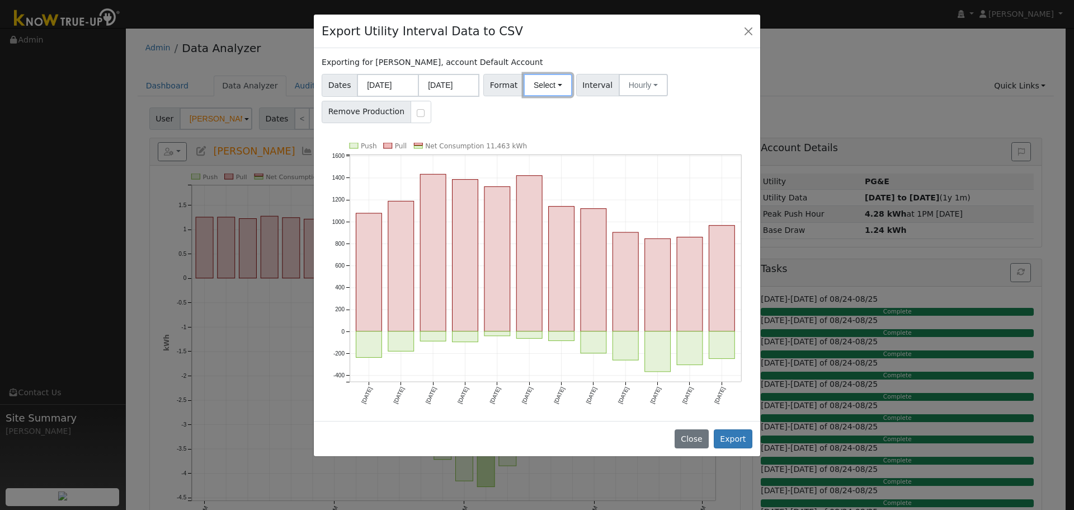
drag, startPoint x: 531, startPoint y: 82, endPoint x: 542, endPoint y: 97, distance: 19.3
click at [532, 83] on button "Select" at bounding box center [548, 85] width 49 height 22
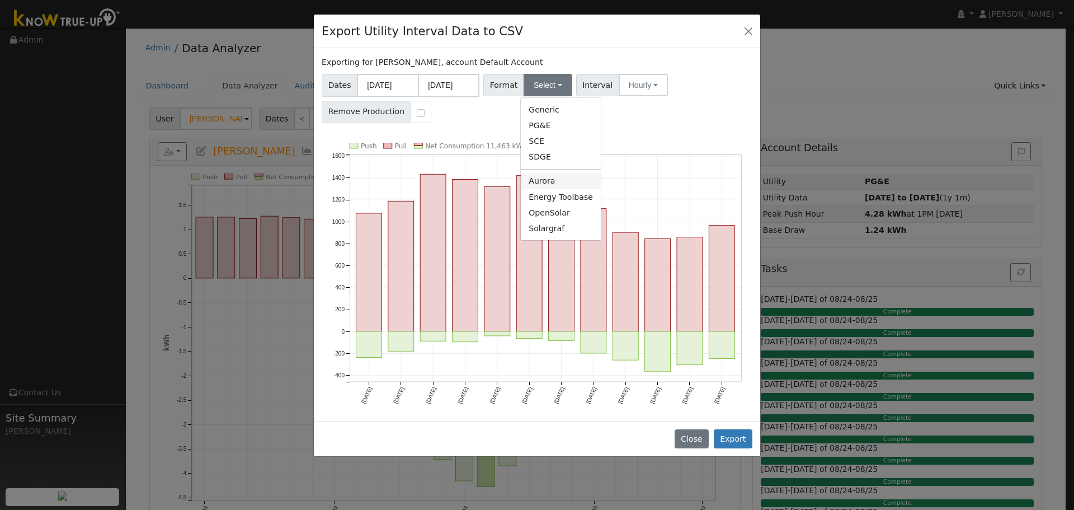
click at [561, 177] on link "Aurora" at bounding box center [561, 181] width 80 height 16
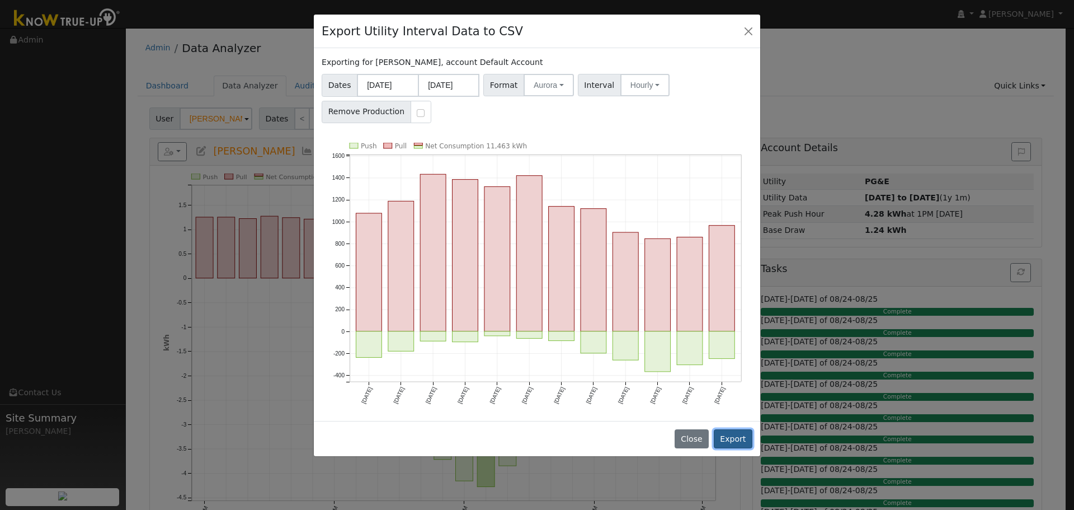
click at [742, 429] on button "Export" at bounding box center [733, 438] width 39 height 19
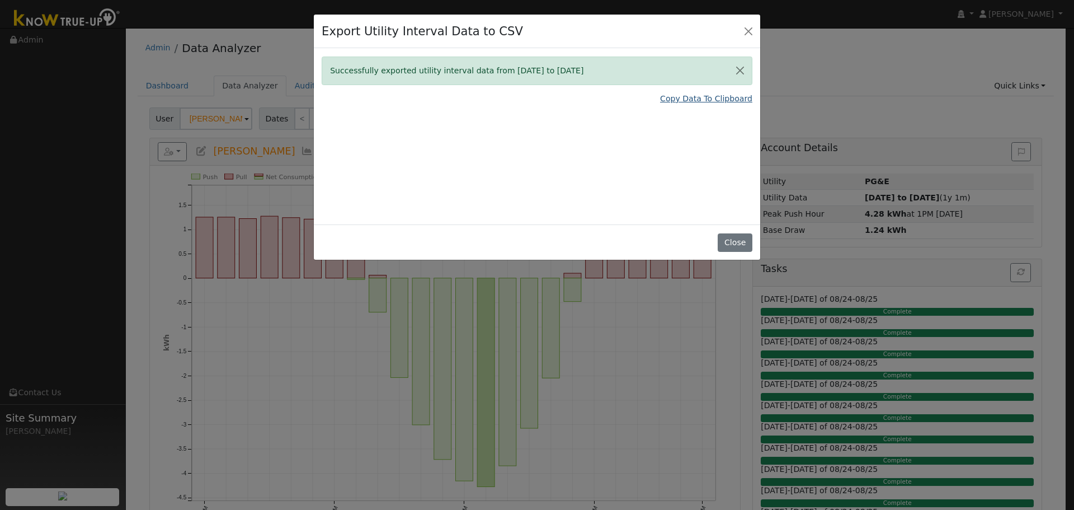
click at [734, 99] on link "Copy Data To Clipboard" at bounding box center [706, 99] width 92 height 12
click at [753, 30] on button "Close" at bounding box center [749, 31] width 16 height 16
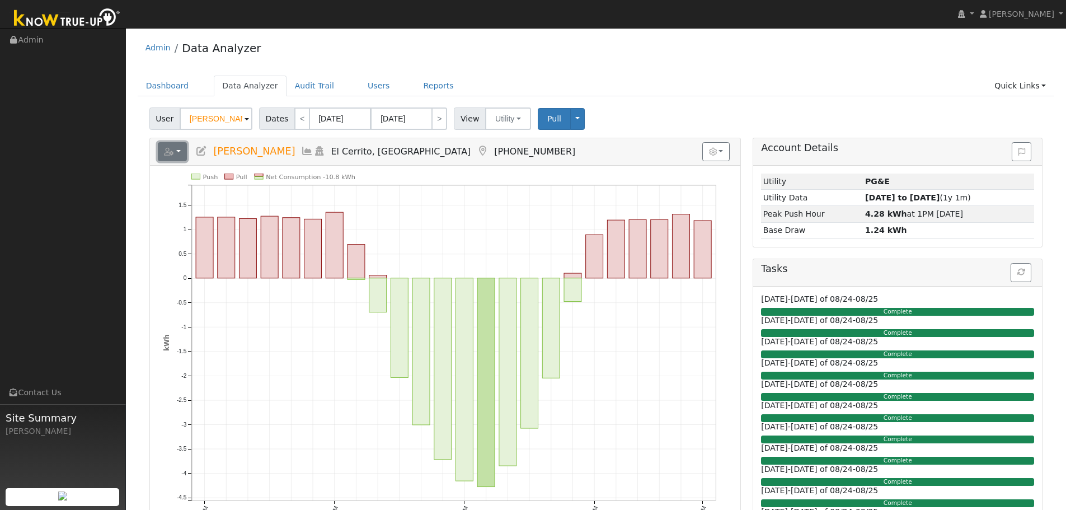
click at [176, 152] on button "button" at bounding box center [173, 151] width 30 height 19
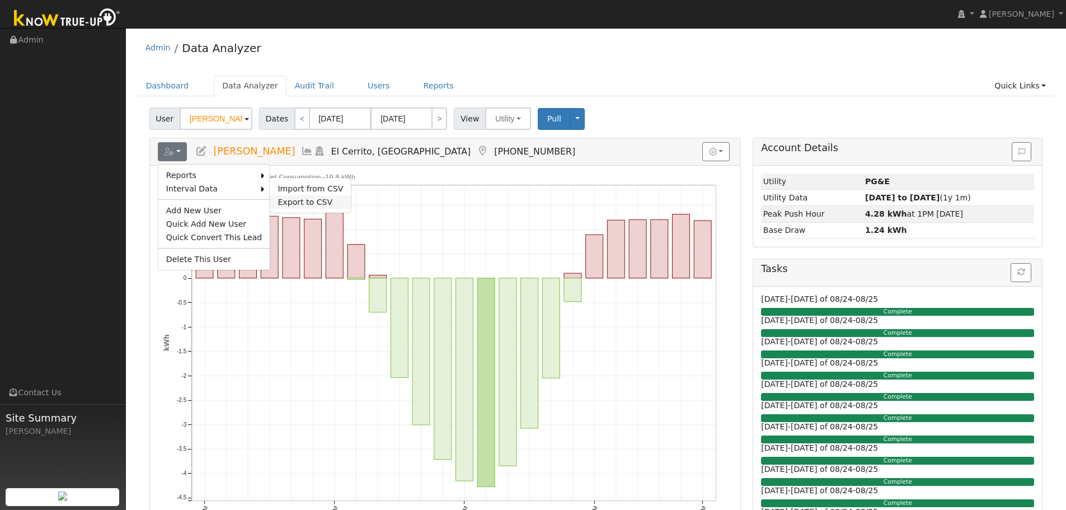
click at [292, 202] on link "Export to CSV" at bounding box center [310, 201] width 81 height 13
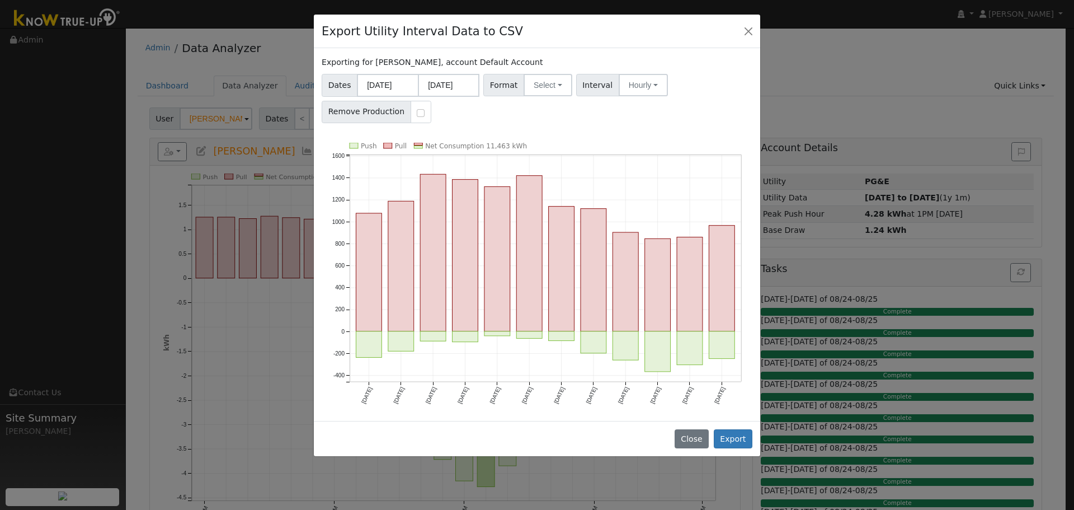
drag, startPoint x: 480, startPoint y: 140, endPoint x: 519, endPoint y: 142, distance: 38.6
click at [519, 142] on div "Exporting for [PERSON_NAME], account Default Account Dates [DATE] [DATE] Format…" at bounding box center [537, 234] width 446 height 373
click at [557, 126] on div "Exporting for [PERSON_NAME], account Default Account Dates [DATE] [DATE] Format…" at bounding box center [537, 234] width 446 height 373
click at [752, 31] on button "Close" at bounding box center [749, 31] width 16 height 16
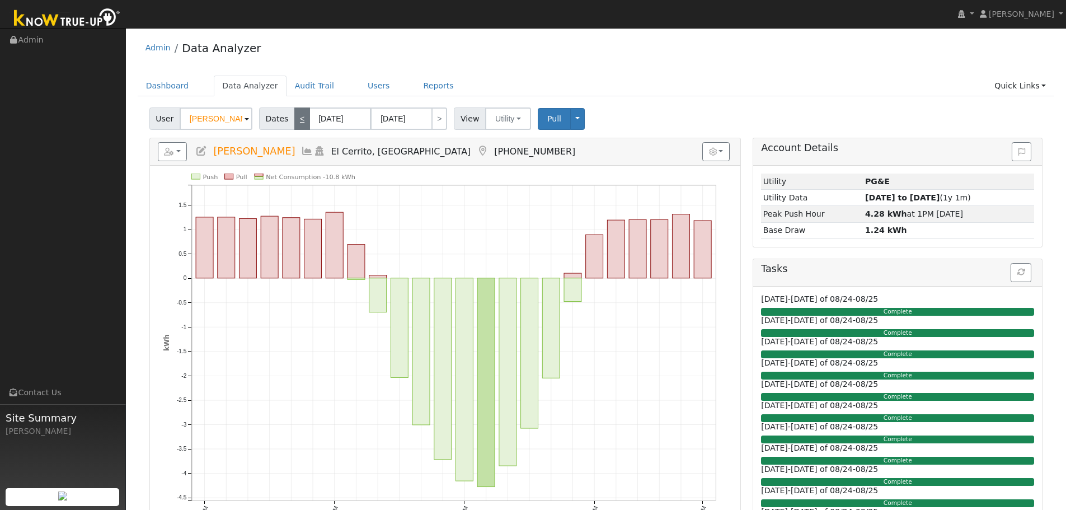
click at [297, 119] on link "<" at bounding box center [302, 118] width 16 height 22
type input "[DATE]"
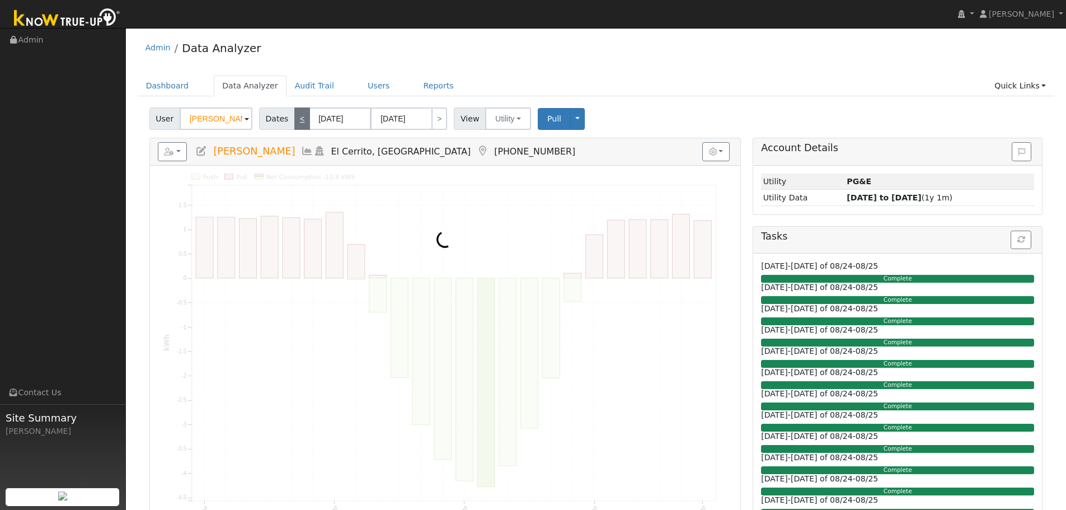
click at [297, 119] on link "<" at bounding box center [302, 118] width 16 height 22
type input "[DATE]"
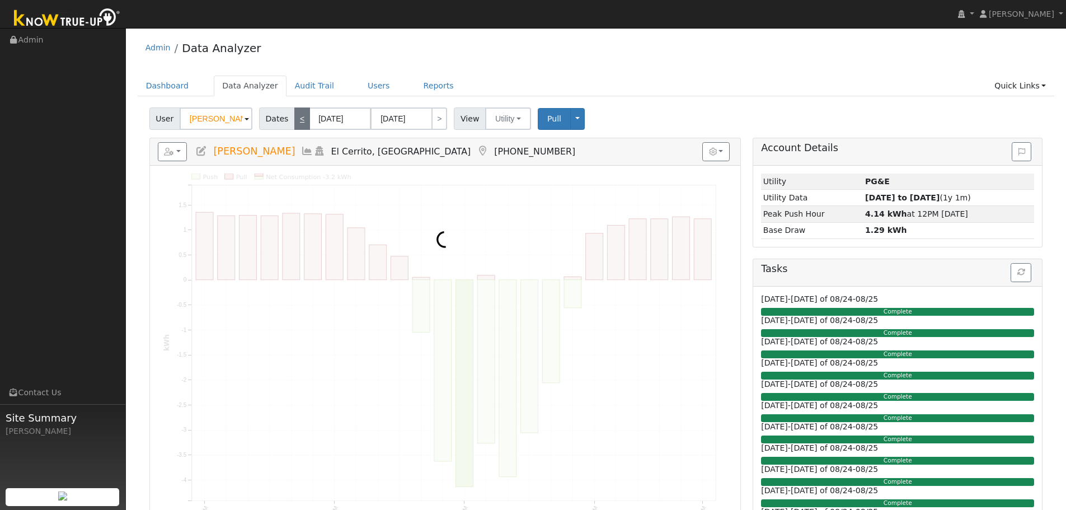
click at [297, 119] on link "<" at bounding box center [302, 118] width 16 height 22
type input "[DATE]"
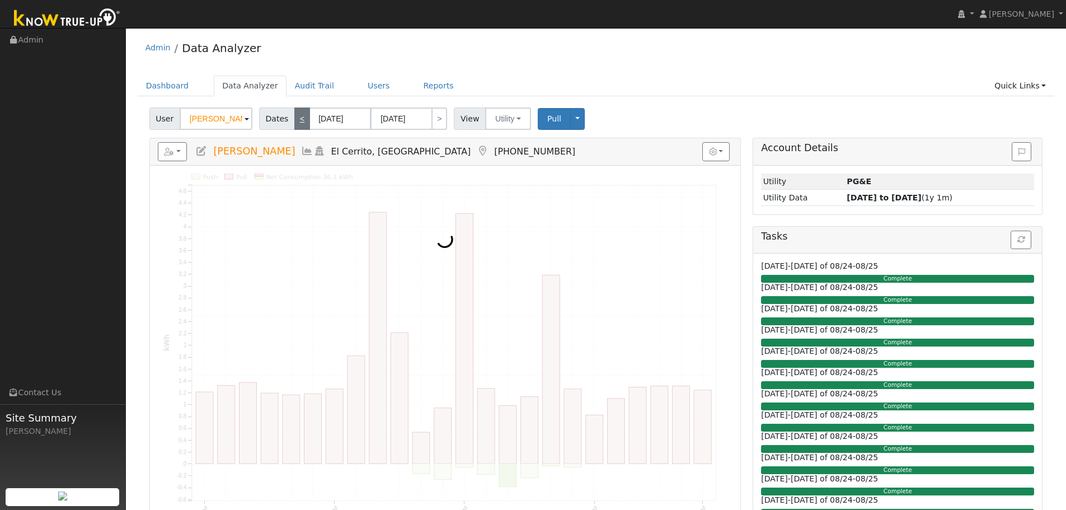
click at [297, 119] on link "<" at bounding box center [302, 118] width 16 height 22
type input "[DATE]"
click at [297, 119] on link "<" at bounding box center [302, 118] width 16 height 22
type input "[DATE]"
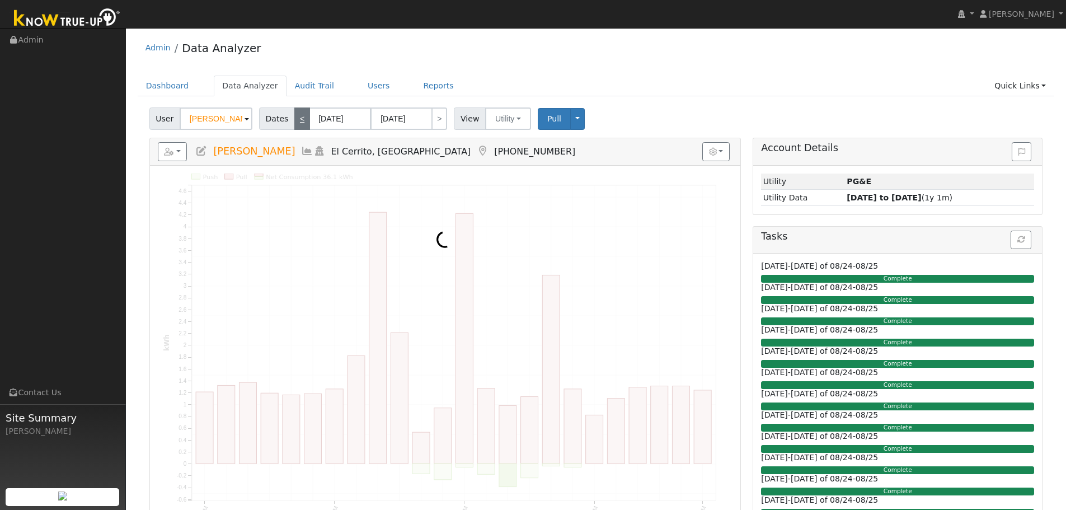
type input "[DATE]"
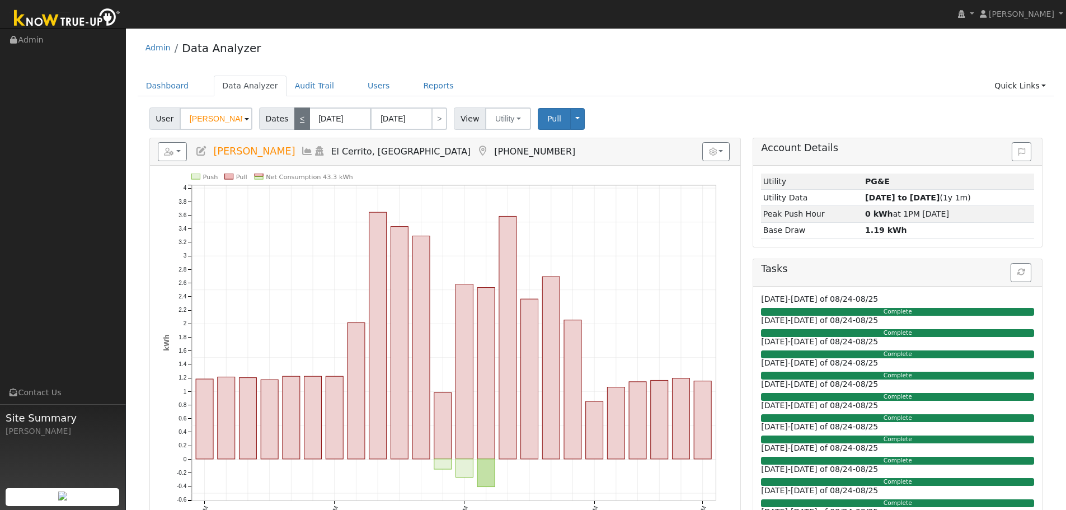
click at [297, 119] on link "<" at bounding box center [302, 118] width 16 height 22
type input "[DATE]"
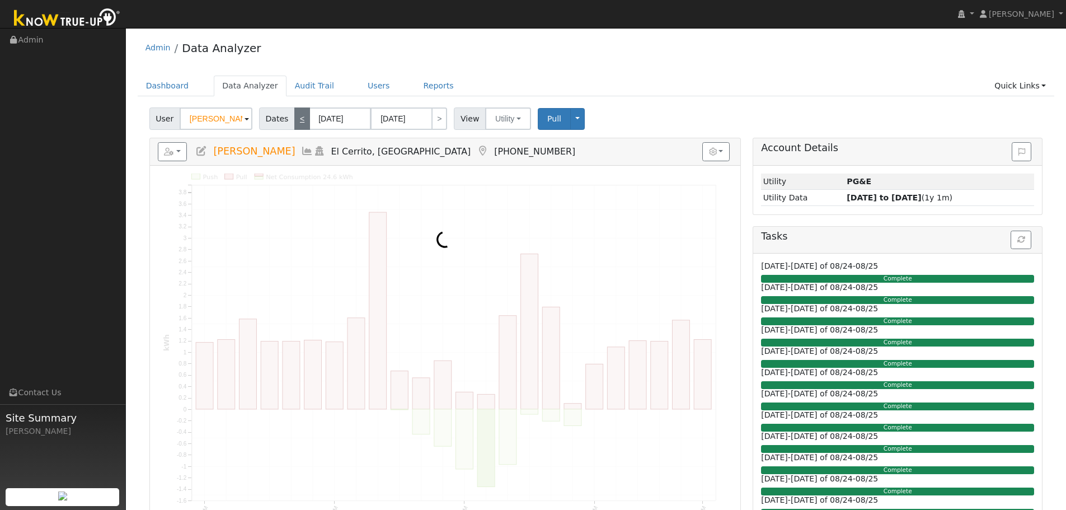
click at [297, 119] on link "<" at bounding box center [302, 118] width 16 height 22
type input "[DATE]"
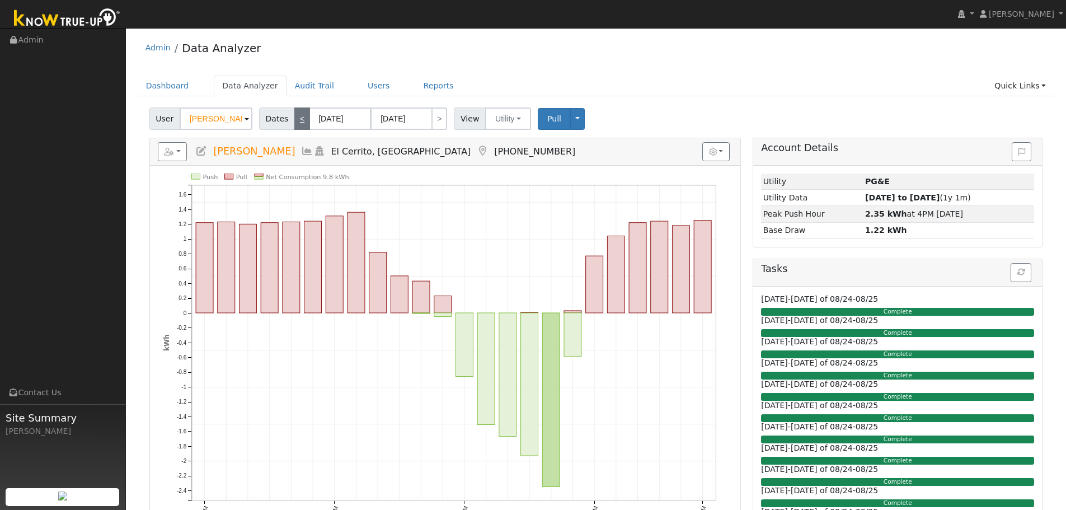
click at [299, 117] on link "<" at bounding box center [302, 118] width 16 height 22
type input "[DATE]"
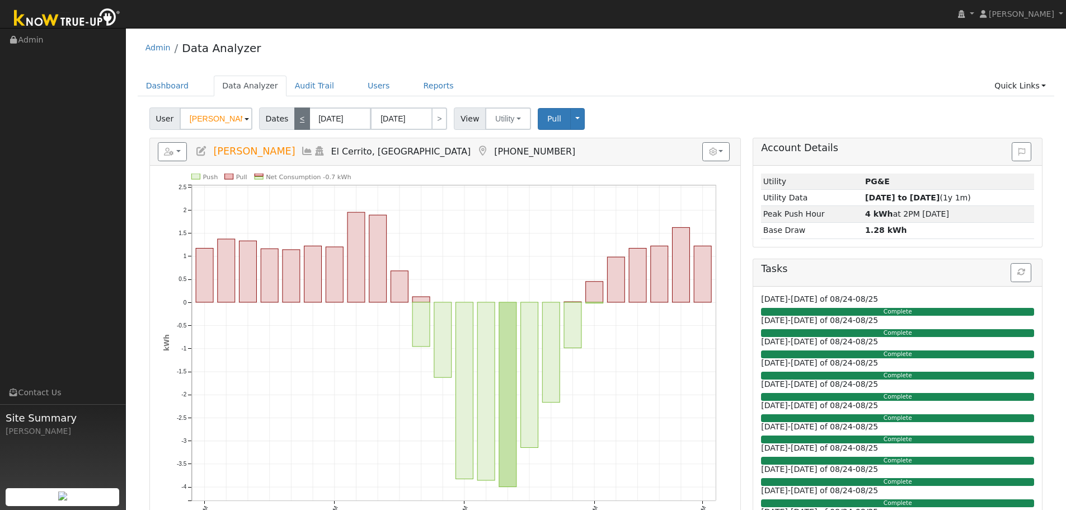
click at [299, 118] on link "<" at bounding box center [302, 118] width 16 height 22
type input "[DATE]"
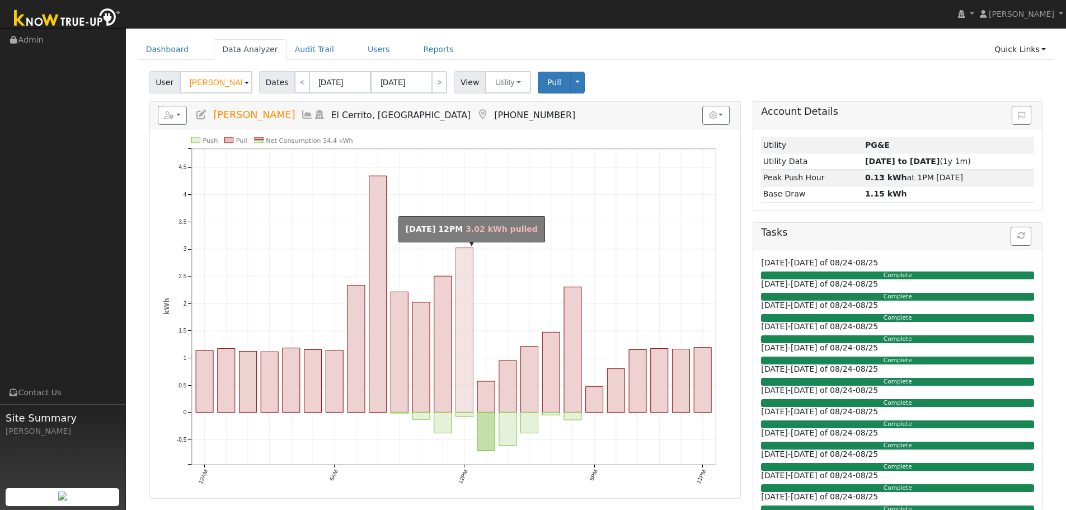
scroll to position [56, 0]
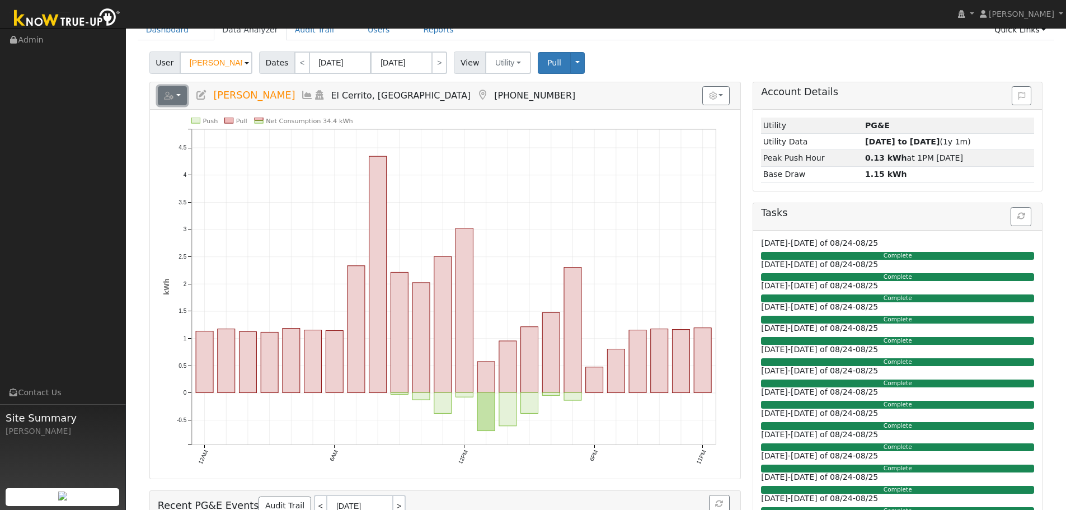
click at [178, 96] on button "button" at bounding box center [173, 95] width 30 height 19
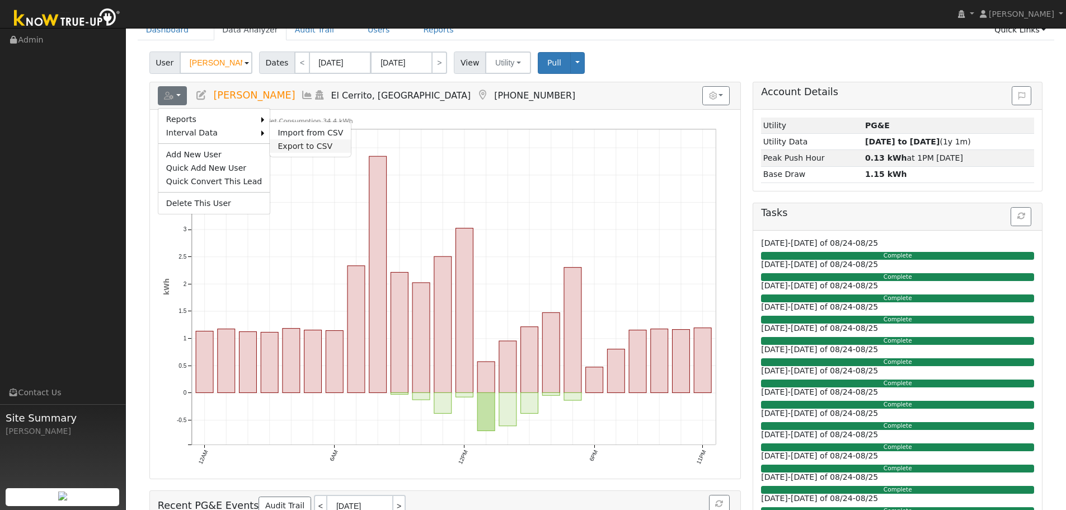
click at [280, 144] on link "Export to CSV" at bounding box center [310, 145] width 81 height 13
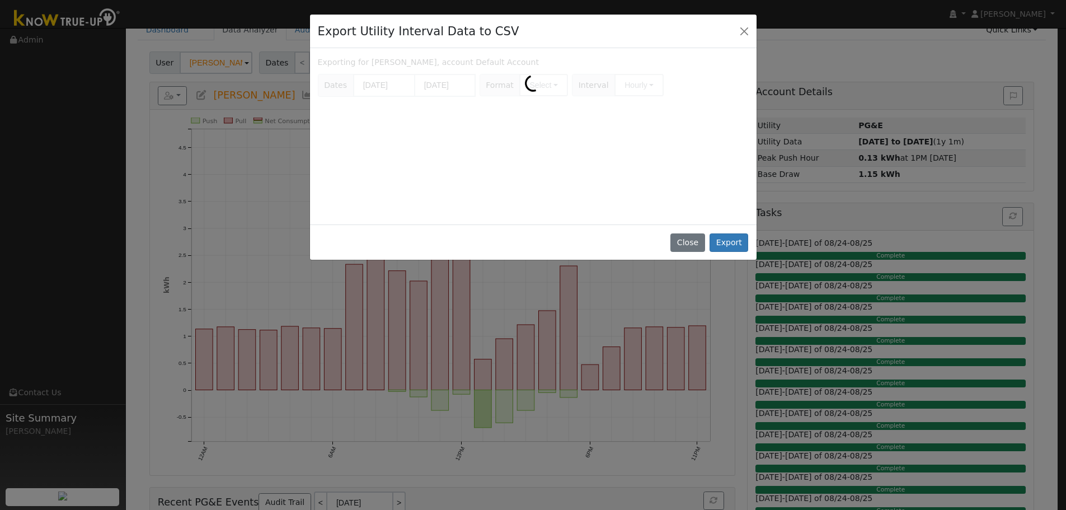
scroll to position [0, 0]
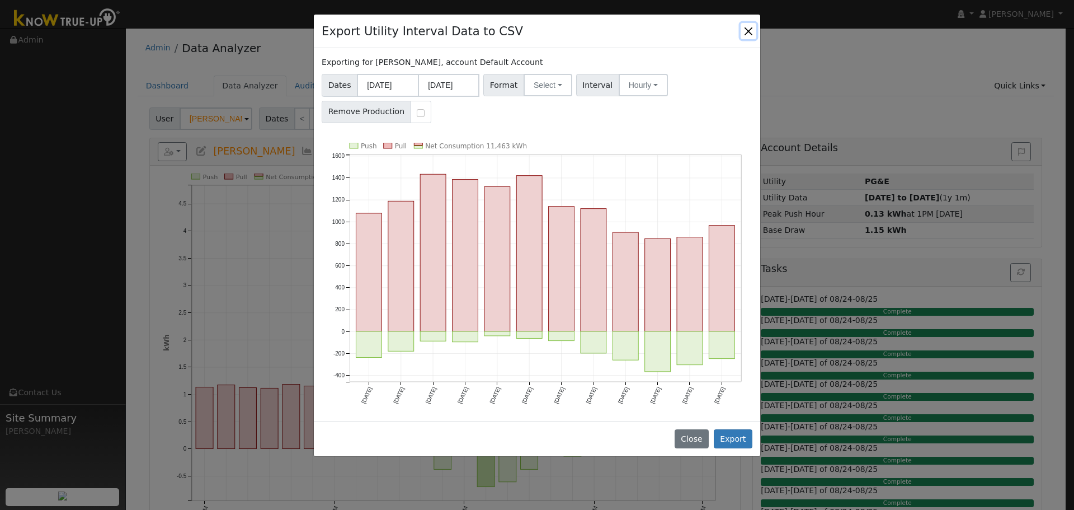
click at [754, 24] on button "Close" at bounding box center [749, 31] width 16 height 16
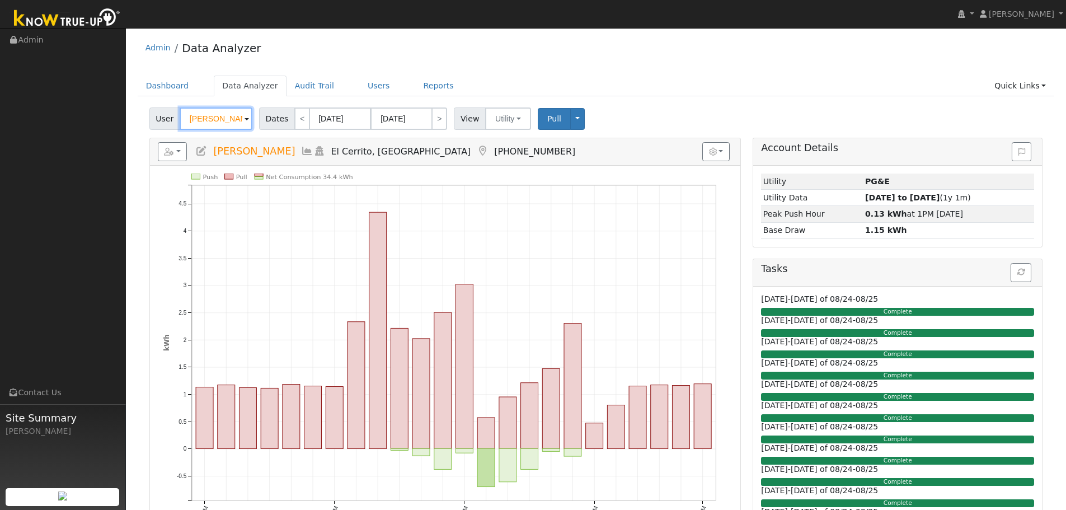
click at [223, 121] on input "[PERSON_NAME]" at bounding box center [216, 118] width 73 height 22
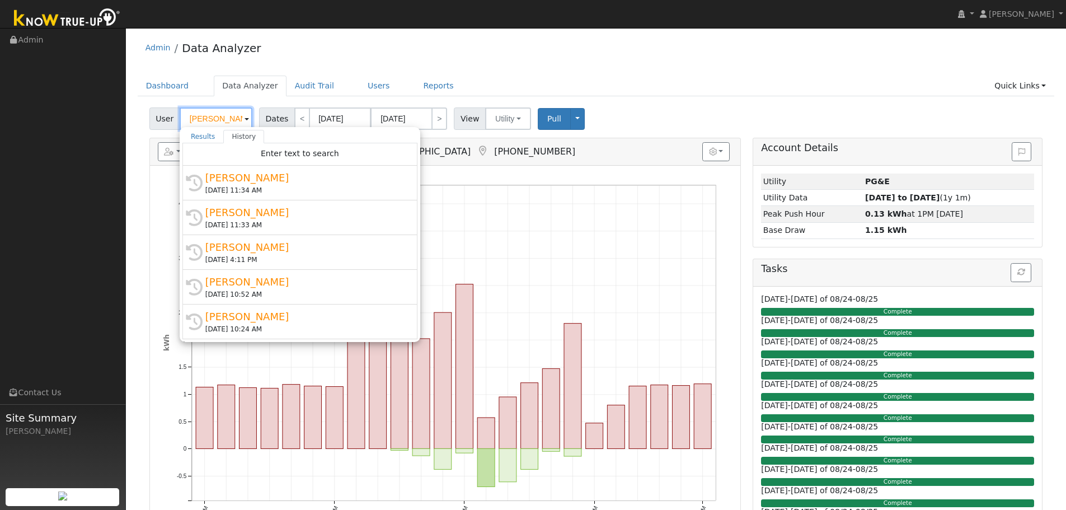
paste input "[PERSON_NAME]"
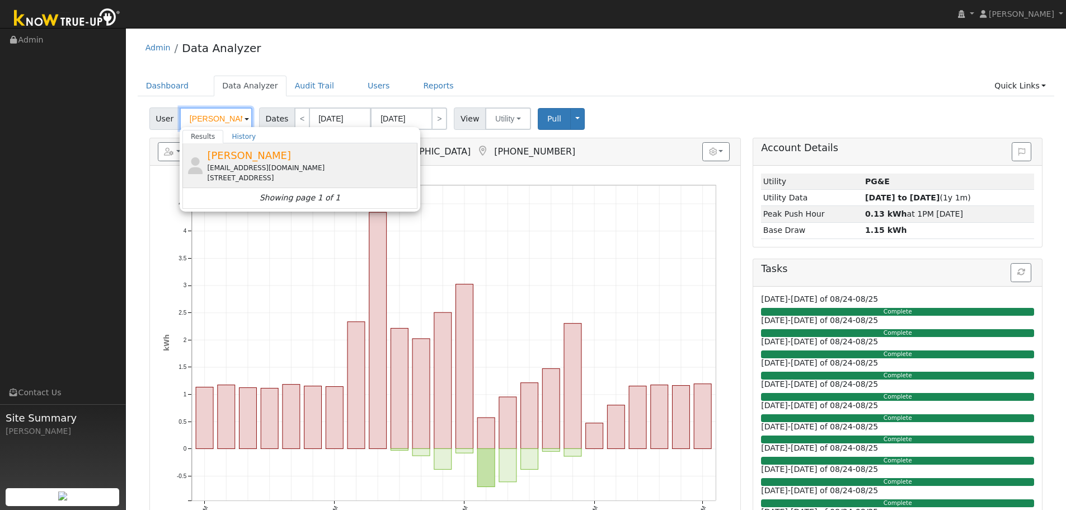
type input "[PERSON_NAME]"
click at [292, 173] on div "[STREET_ADDRESS]" at bounding box center [311, 178] width 208 height 10
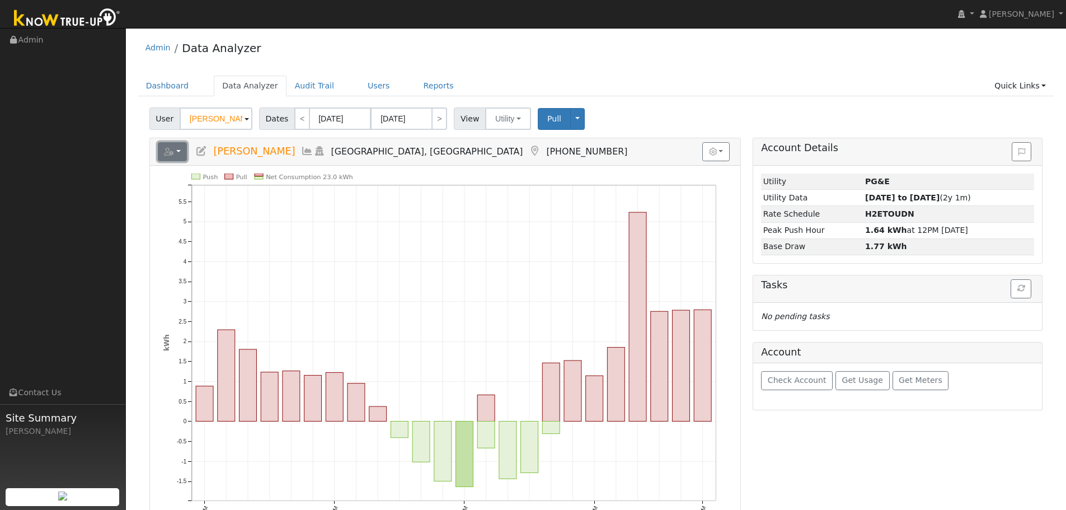
click at [169, 152] on icon "button" at bounding box center [169, 152] width 10 height 8
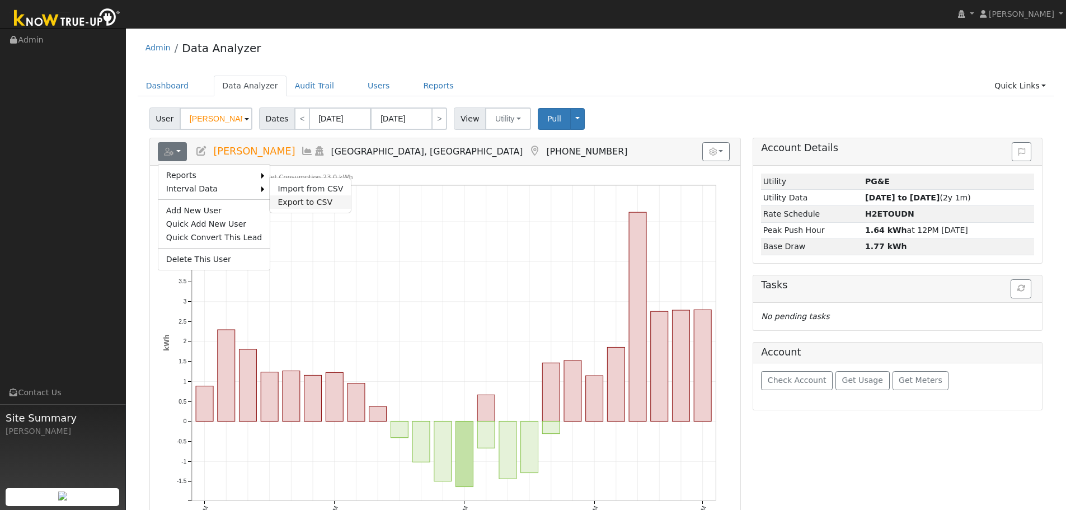
click at [297, 205] on link "Export to CSV" at bounding box center [310, 201] width 81 height 13
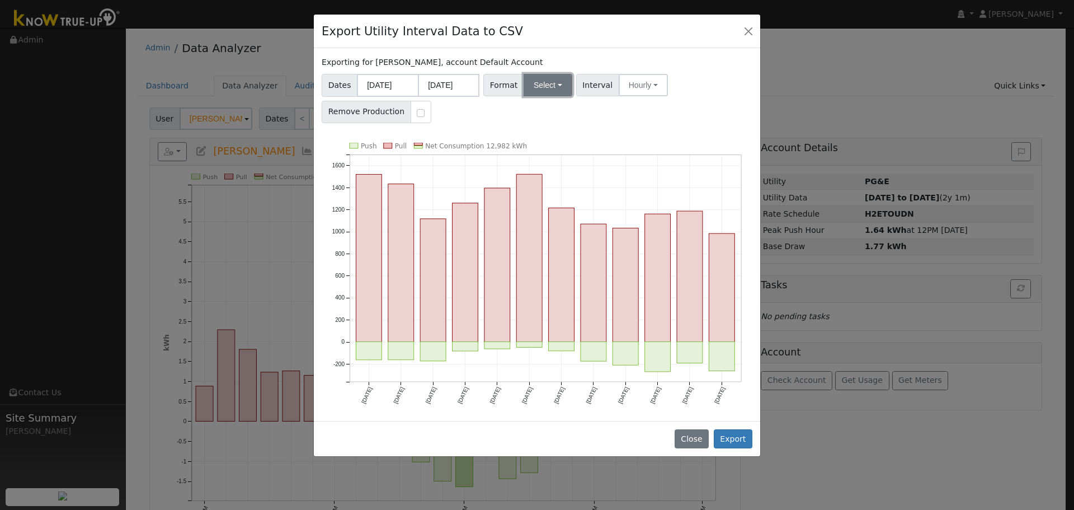
click at [547, 86] on button "Select" at bounding box center [548, 85] width 49 height 22
click at [568, 183] on link "Aurora" at bounding box center [561, 181] width 80 height 16
drag, startPoint x: 731, startPoint y: 442, endPoint x: 725, endPoint y: 435, distance: 9.5
click at [729, 440] on button "Export" at bounding box center [733, 438] width 39 height 19
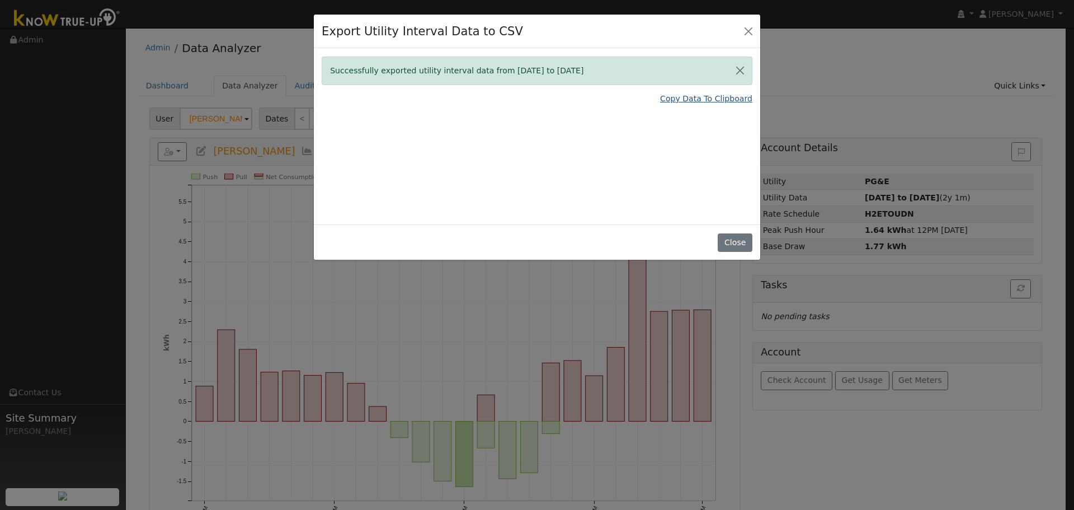
click at [708, 98] on link "Copy Data To Clipboard" at bounding box center [706, 99] width 92 height 12
